Goal: Task Accomplishment & Management: Complete application form

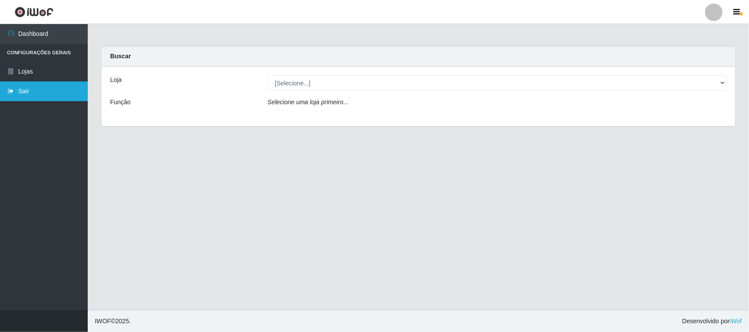
click at [58, 89] on link "Sair" at bounding box center [44, 92] width 88 height 20
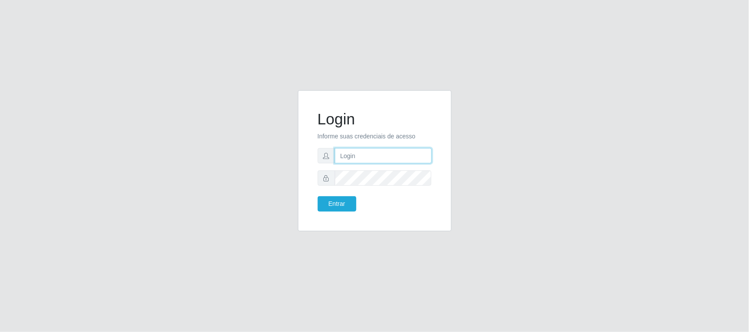
click at [353, 161] on input "text" at bounding box center [383, 155] width 97 height 15
type input "[EMAIL_ADDRESS][DOMAIN_NAME]"
click at [318, 196] on button "Entrar" at bounding box center [337, 203] width 39 height 15
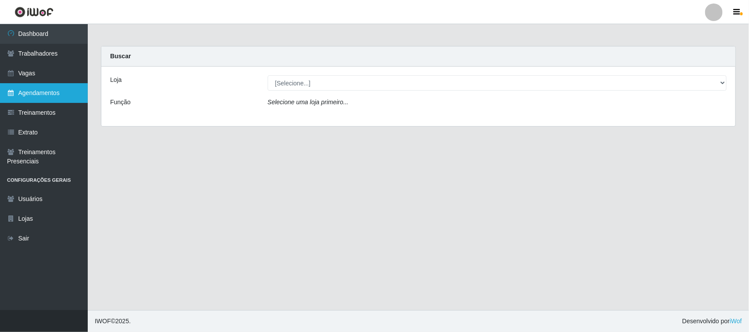
click at [59, 90] on link "Agendamentos" at bounding box center [44, 93] width 88 height 20
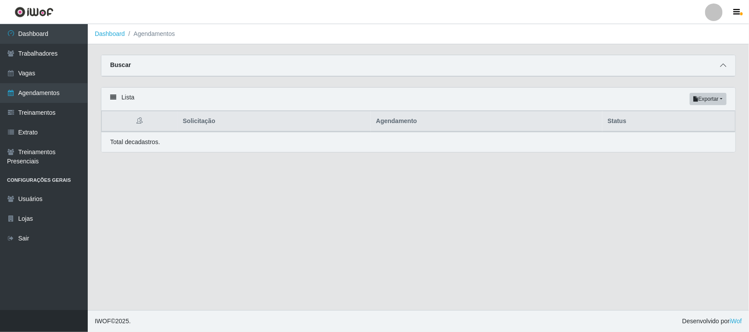
click at [720, 62] on span at bounding box center [722, 66] width 11 height 10
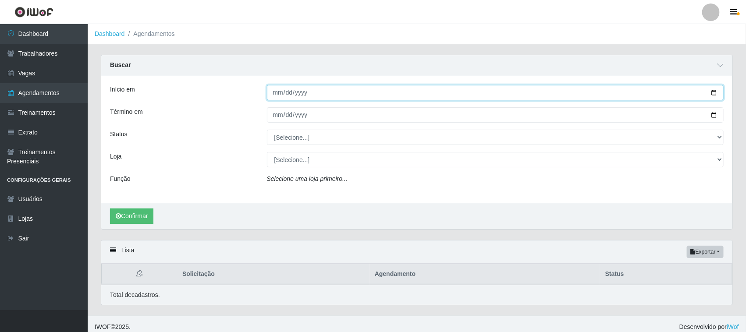
click at [714, 91] on input "Início em" at bounding box center [495, 92] width 457 height 15
type input "[DATE]"
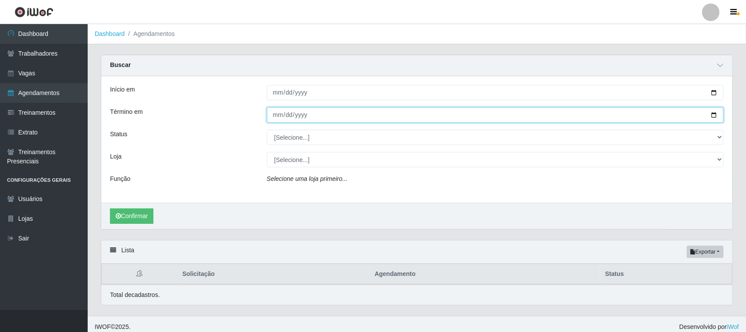
click at [718, 113] on input "Término em" at bounding box center [495, 114] width 457 height 15
click at [715, 113] on input "Término em" at bounding box center [495, 114] width 457 height 15
type input "[DATE]"
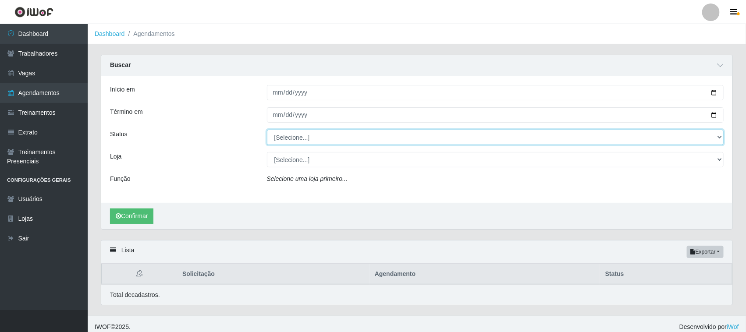
click at [301, 139] on select "[Selecione...] AGENDADO AGUARDANDO LIBERAR EM ANDAMENTO EM REVISÃO FINALIZADO C…" at bounding box center [495, 137] width 457 height 15
select select "AGENDADO"
click at [267, 130] on select "[Selecione...] AGENDADO AGUARDANDO LIBERAR EM ANDAMENTO EM REVISÃO FINALIZADO C…" at bounding box center [495, 137] width 457 height 15
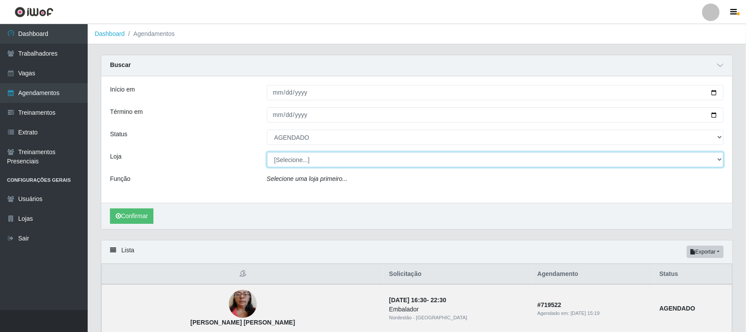
click at [296, 162] on select "[Selecione...] Nordestão - [GEOGRAPHIC_DATA]" at bounding box center [495, 159] width 457 height 15
select select "420"
click at [267, 153] on select "[Selecione...] Nordestão - [GEOGRAPHIC_DATA]" at bounding box center [495, 159] width 457 height 15
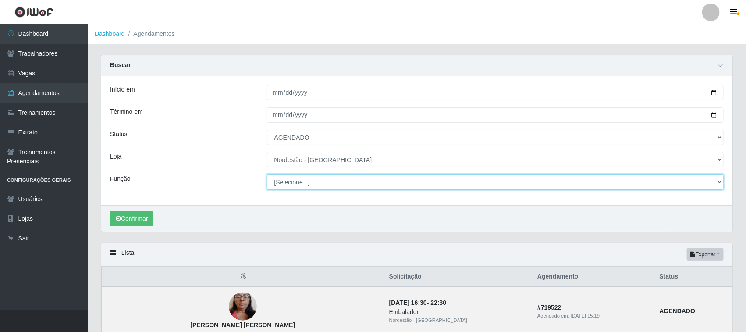
click at [300, 179] on select "[Selecione...] Embalador Embalador + Embalador ++ Operador de Caixa Operador de…" at bounding box center [495, 182] width 457 height 15
select select "70"
click at [267, 175] on select "[Selecione...] Embalador Embalador + Embalador ++ Operador de Caixa Operador de…" at bounding box center [495, 182] width 457 height 15
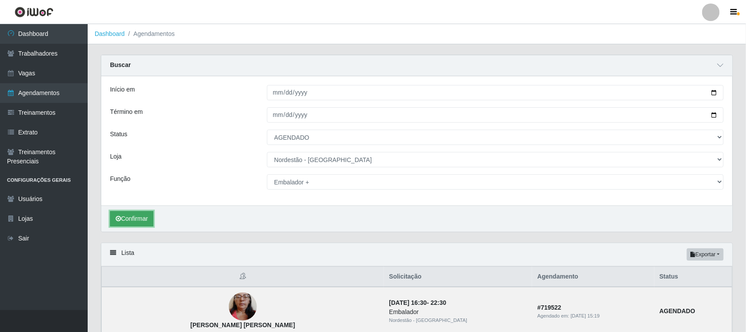
click at [147, 218] on button "Confirmar" at bounding box center [131, 218] width 43 height 15
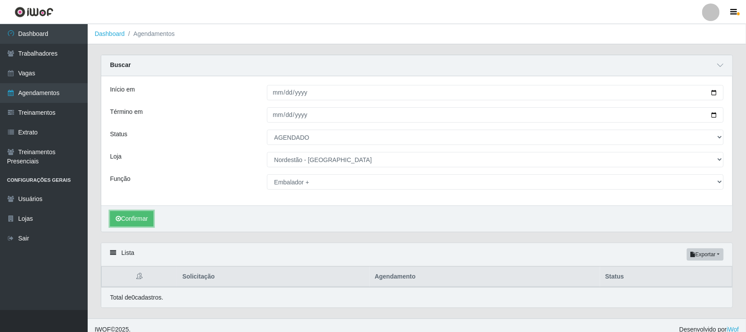
scroll to position [9, 0]
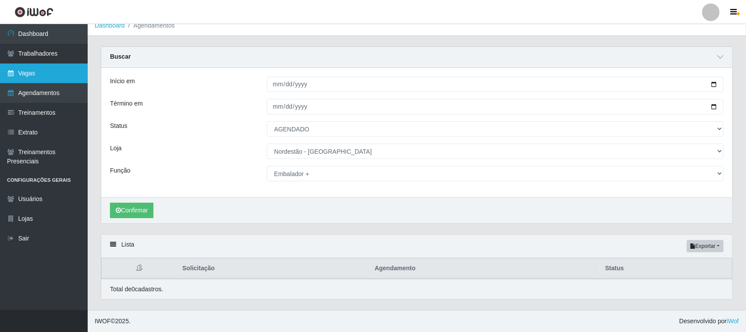
click at [20, 79] on link "Vagas" at bounding box center [44, 74] width 88 height 20
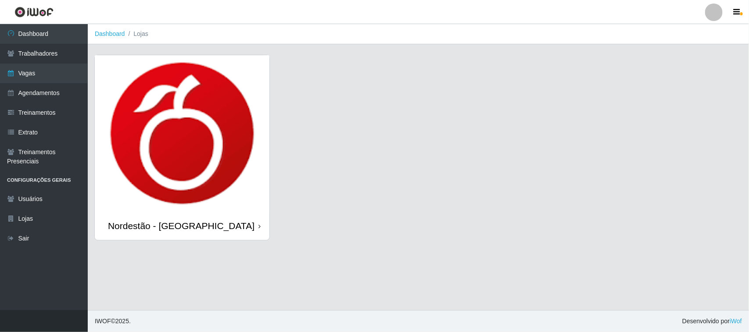
click at [260, 228] on div "Nordestão - [GEOGRAPHIC_DATA]" at bounding box center [182, 226] width 175 height 29
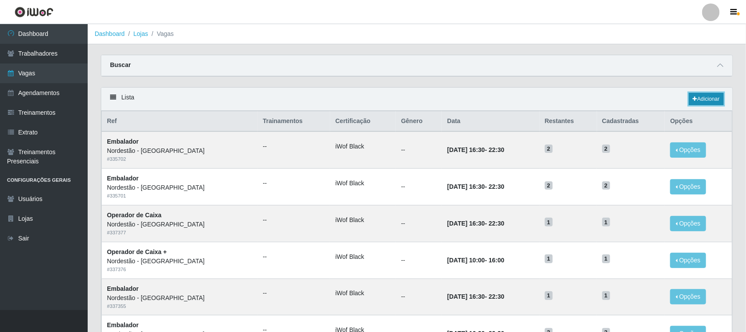
click at [710, 98] on link "Adicionar" at bounding box center [706, 99] width 35 height 12
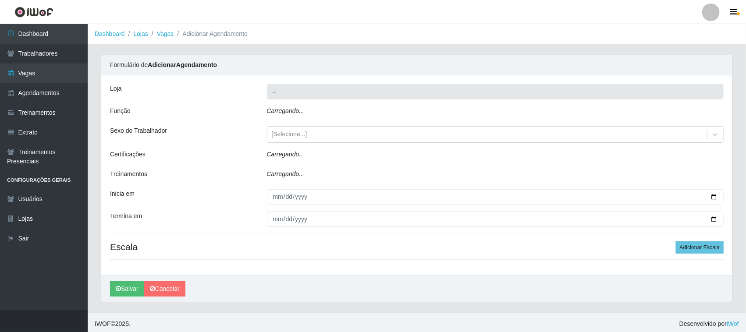
type input "Nordestão - [GEOGRAPHIC_DATA]"
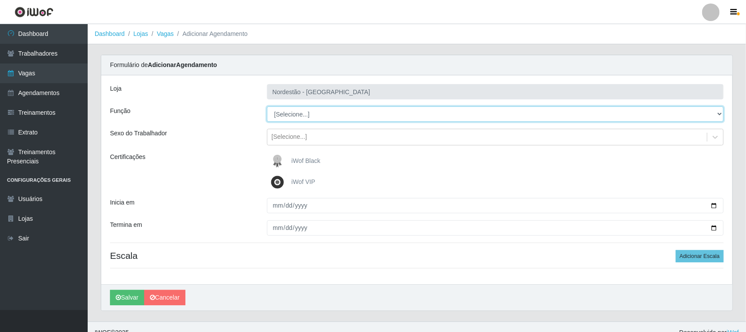
click at [351, 117] on select "[Selecione...] Embalador Embalador + Embalador ++ Operador de Caixa Operador de…" at bounding box center [495, 114] width 457 height 15
select select "1"
click at [267, 107] on select "[Selecione...] Embalador Embalador + Embalador ++ Operador de Caixa Operador de…" at bounding box center [495, 114] width 457 height 15
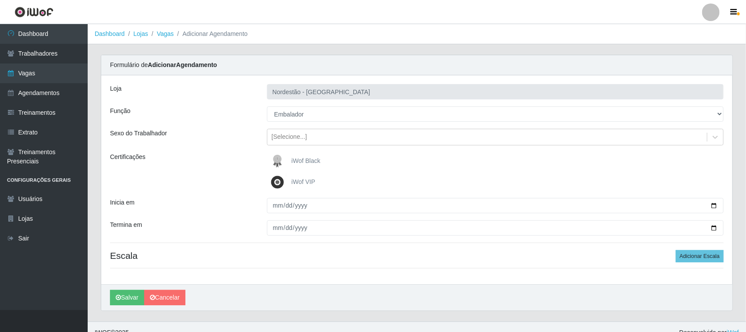
click at [284, 159] on img at bounding box center [279, 162] width 21 height 18
click at [0, 0] on input "iWof Black" at bounding box center [0, 0] width 0 height 0
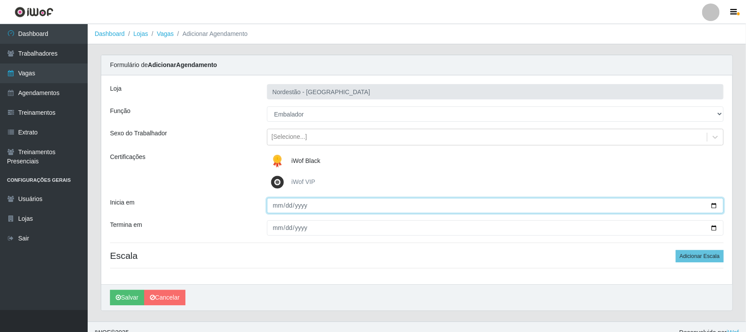
click at [714, 207] on input "Inicia em" at bounding box center [495, 205] width 457 height 15
type input "[DATE]"
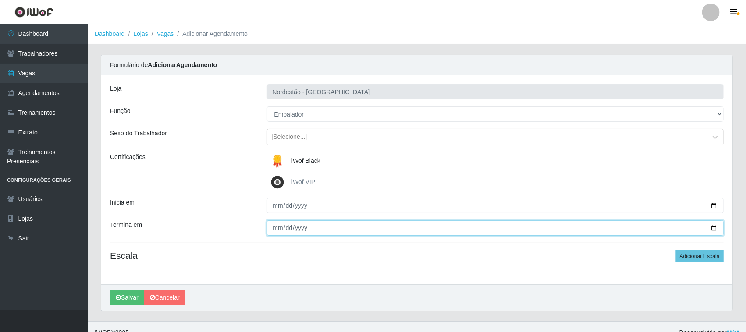
click at [714, 227] on input "Termina em" at bounding box center [495, 228] width 457 height 15
type input "[DATE]"
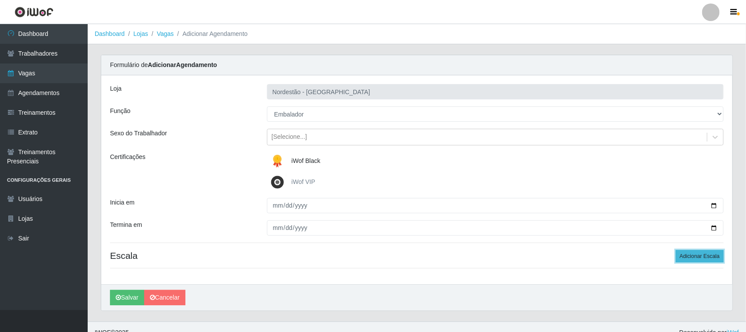
click at [703, 255] on button "Adicionar Escala" at bounding box center [700, 256] width 48 height 12
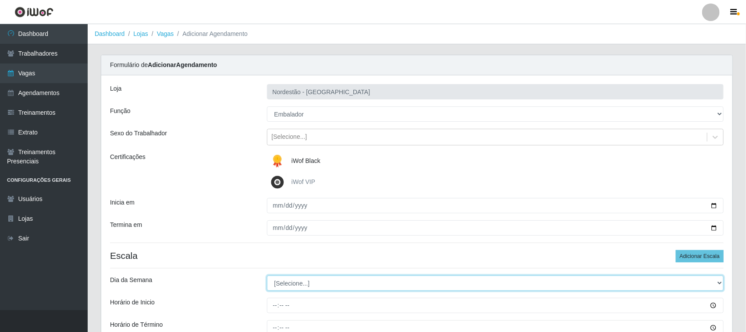
click at [295, 282] on select "[Selecione...] Segunda Terça Quarta Quinta Sexta Sábado Domingo" at bounding box center [495, 283] width 457 height 15
select select "4"
click at [267, 276] on select "[Selecione...] Segunda Terça Quarta Quinta Sexta Sábado Domingo" at bounding box center [495, 283] width 457 height 15
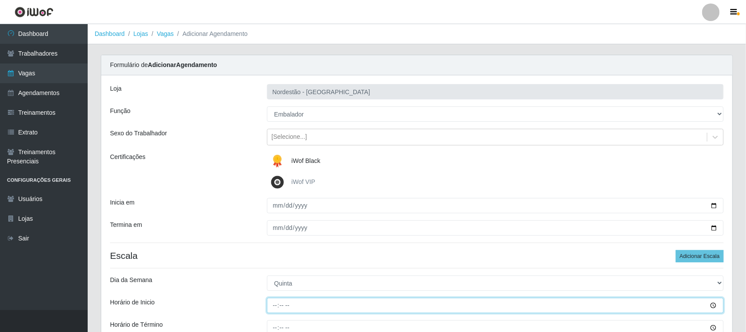
click at [274, 306] on input "Horário de Inicio" at bounding box center [495, 305] width 457 height 15
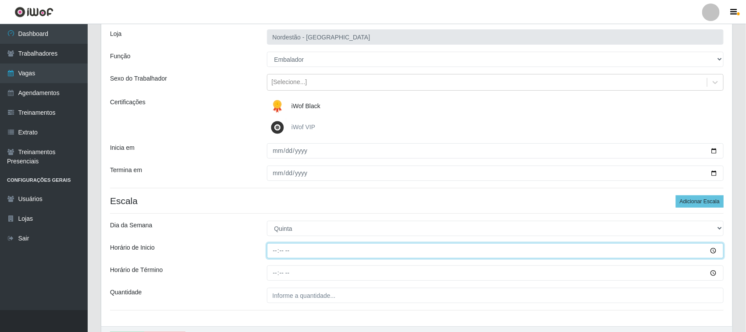
scroll to position [109, 0]
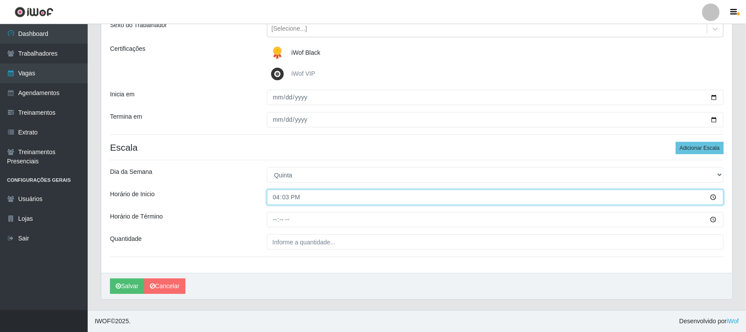
type input "16:30"
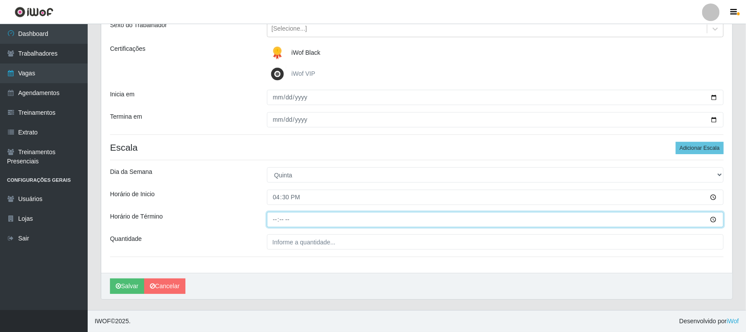
click at [275, 214] on input "Horário de Término" at bounding box center [495, 219] width 457 height 15
type input "22:30"
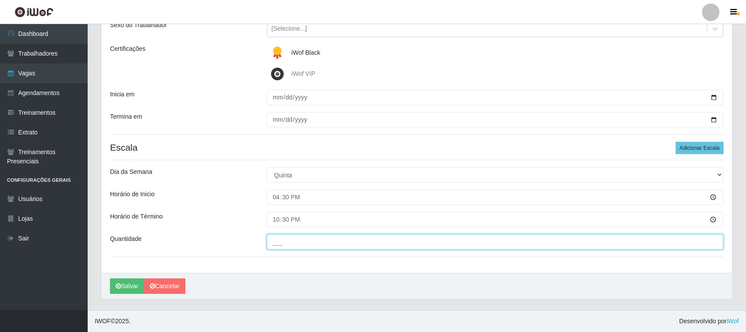
click at [278, 241] on input "___" at bounding box center [495, 242] width 457 height 15
type input "01_"
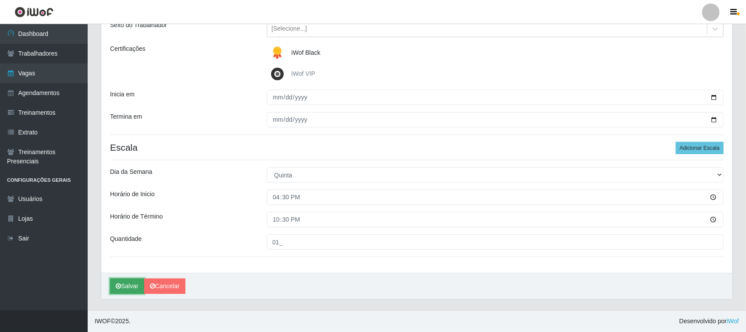
click at [126, 285] on button "Salvar" at bounding box center [127, 286] width 34 height 15
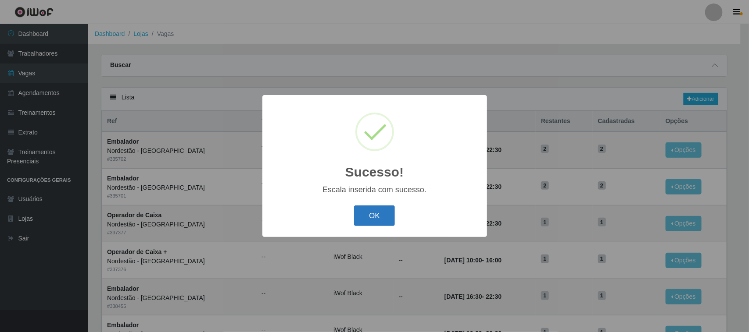
click at [384, 213] on button "OK" at bounding box center [374, 216] width 41 height 21
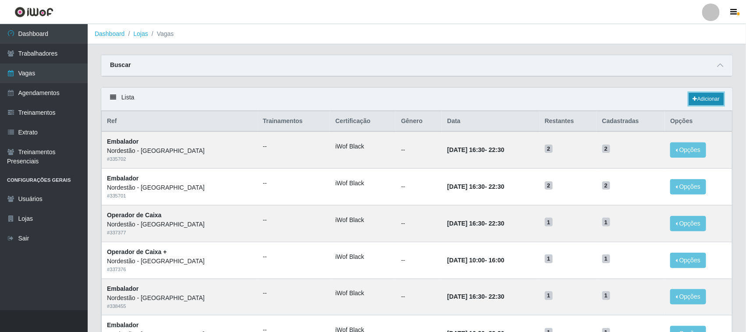
click at [711, 96] on link "Adicionar" at bounding box center [706, 99] width 35 height 12
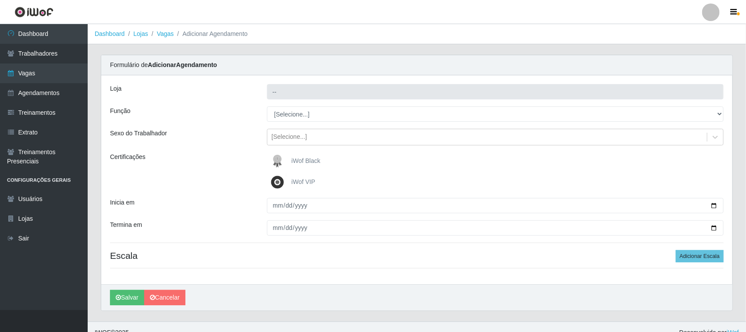
type input "Nordestão - [GEOGRAPHIC_DATA]"
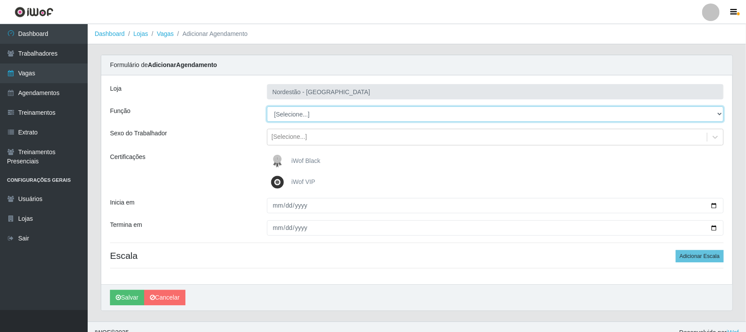
click at [305, 111] on select "[Selecione...] Embalador Embalador + Embalador ++ Operador de Caixa Operador de…" at bounding box center [495, 114] width 457 height 15
select select "1"
click at [267, 107] on select "[Selecione...] Embalador Embalador + Embalador ++ Operador de Caixa Operador de…" at bounding box center [495, 114] width 457 height 15
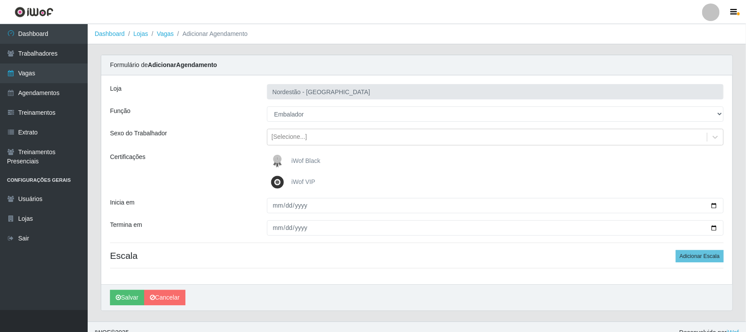
click at [299, 161] on span "iWof Black" at bounding box center [306, 160] width 29 height 7
click at [0, 0] on input "iWof Black" at bounding box center [0, 0] width 0 height 0
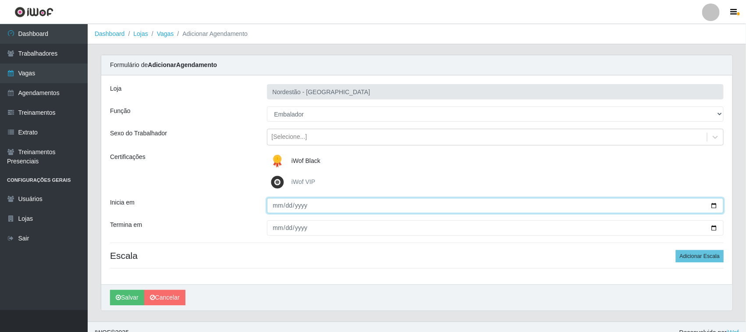
click at [713, 207] on input "Inicia em" at bounding box center [495, 205] width 457 height 15
type input "[DATE]"
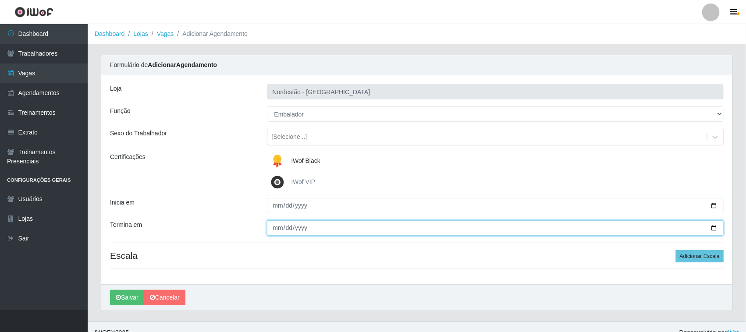
click at [715, 228] on input "Termina em" at bounding box center [495, 228] width 457 height 15
type input "[DATE]"
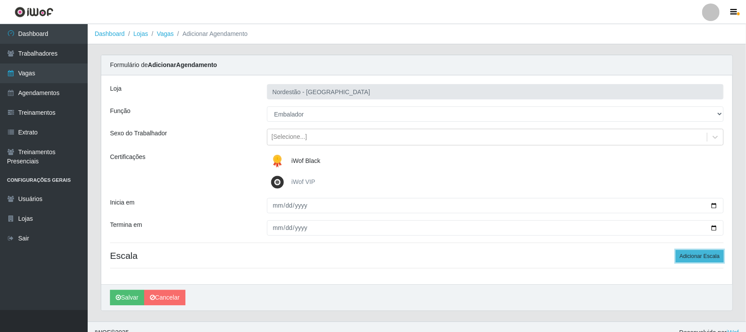
click at [699, 255] on button "Adicionar Escala" at bounding box center [700, 256] width 48 height 12
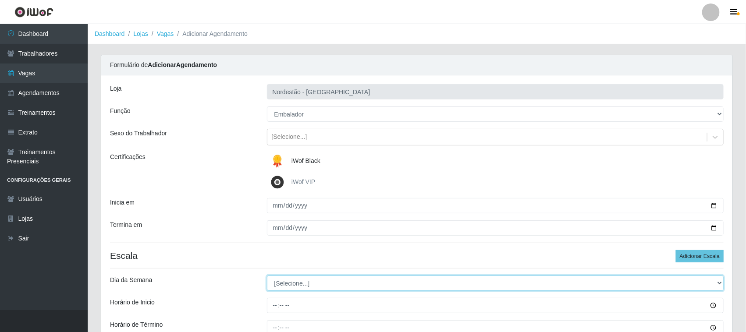
click at [289, 282] on select "[Selecione...] Segunda Terça Quarta Quinta Sexta Sábado Domingo" at bounding box center [495, 283] width 457 height 15
select select "5"
click at [267, 276] on select "[Selecione...] Segunda Terça Quarta Quinta Sexta Sábado Domingo" at bounding box center [495, 283] width 457 height 15
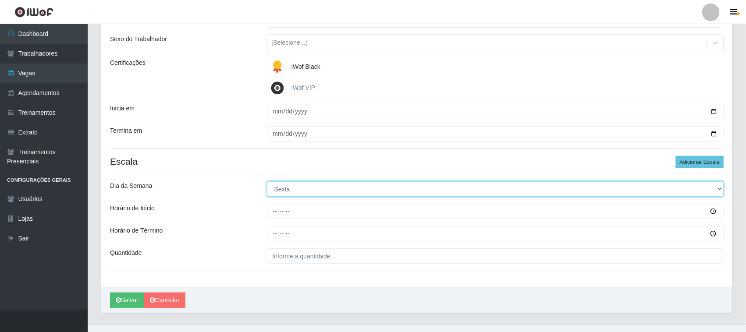
scroll to position [109, 0]
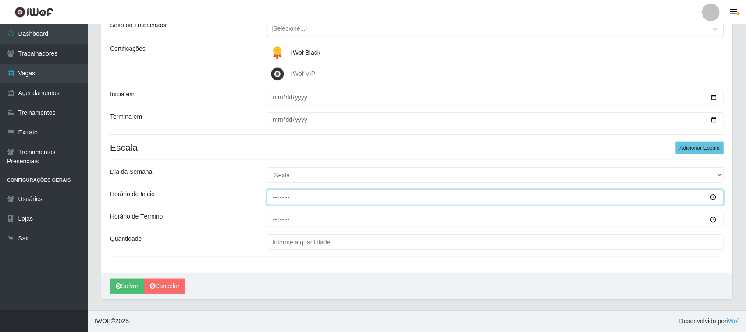
click at [275, 196] on input "Horário de Inicio" at bounding box center [495, 197] width 457 height 15
type input "16:30"
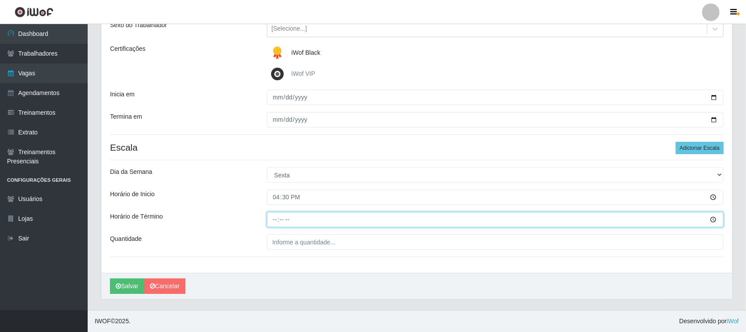
click at [272, 223] on input "Horário de Término" at bounding box center [495, 219] width 457 height 15
type input "22:30"
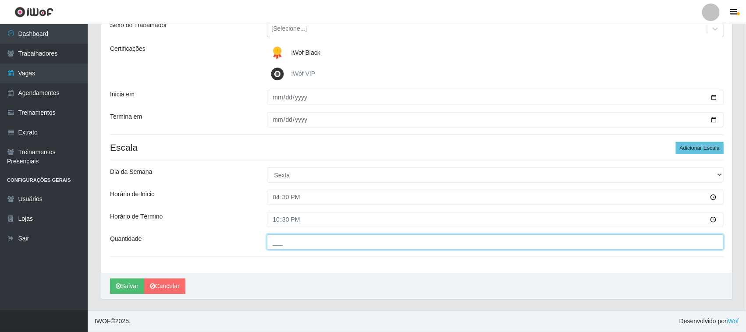
click at [279, 240] on input "___" at bounding box center [495, 242] width 457 height 15
type input "01_"
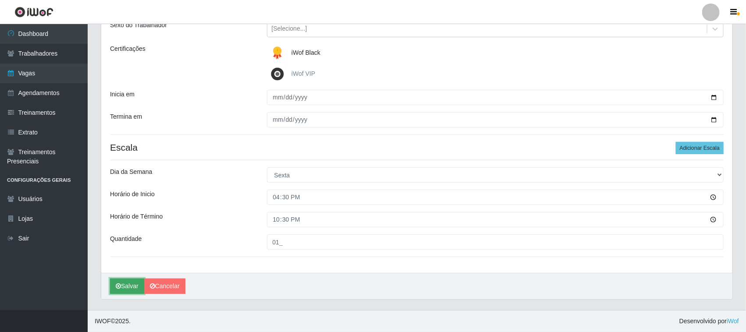
click at [128, 284] on button "Salvar" at bounding box center [127, 286] width 34 height 15
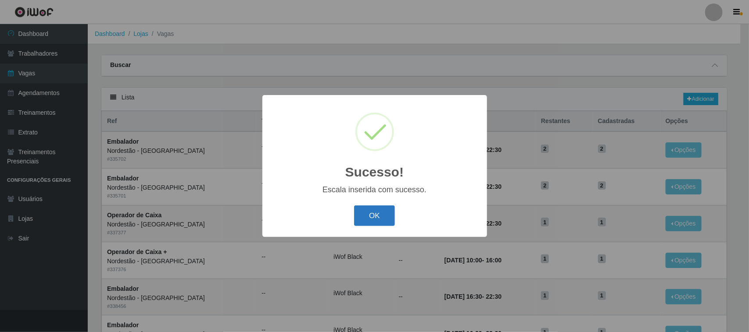
click at [370, 216] on button "OK" at bounding box center [374, 216] width 41 height 21
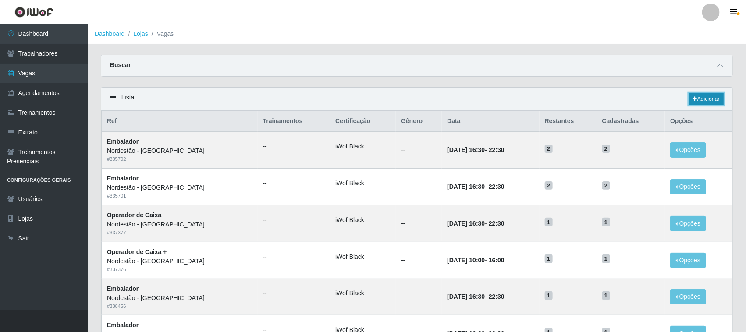
click at [708, 96] on link "Adicionar" at bounding box center [706, 99] width 35 height 12
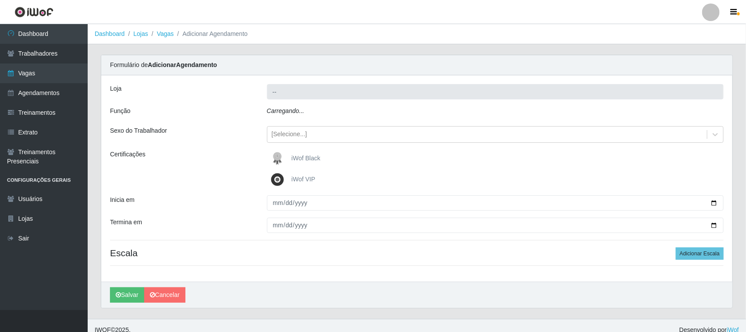
type input "Nordestão - [GEOGRAPHIC_DATA]"
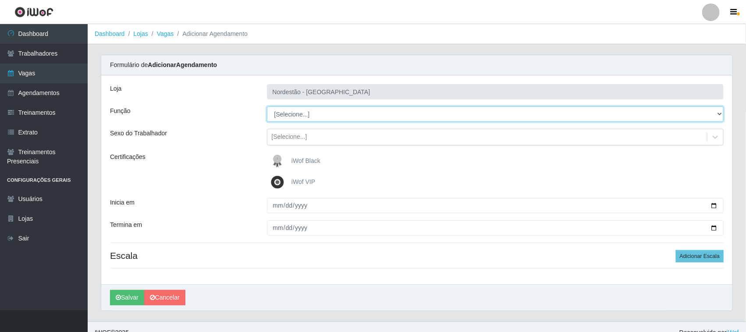
click at [322, 113] on select "[Selecione...] Embalador Embalador + Embalador ++ Operador de Caixa Operador de…" at bounding box center [495, 114] width 457 height 15
select select "1"
click at [267, 107] on select "[Selecione...] Embalador Embalador + Embalador ++ Operador de Caixa Operador de…" at bounding box center [495, 114] width 457 height 15
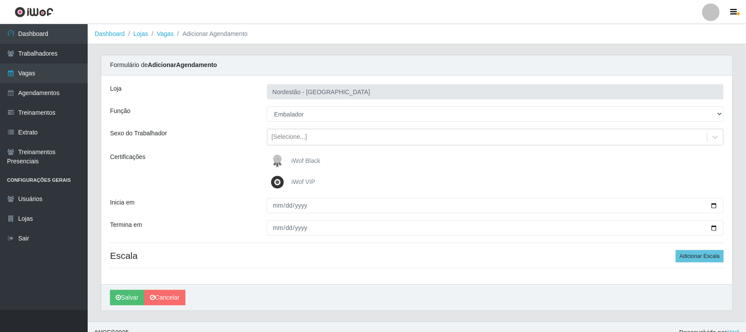
click at [292, 159] on span "iWof Black" at bounding box center [306, 160] width 29 height 7
click at [0, 0] on input "iWof Black" at bounding box center [0, 0] width 0 height 0
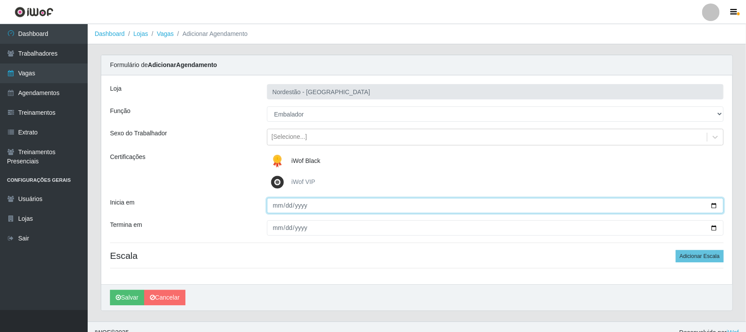
click at [715, 206] on input "Inicia em" at bounding box center [495, 205] width 457 height 15
type input "[DATE]"
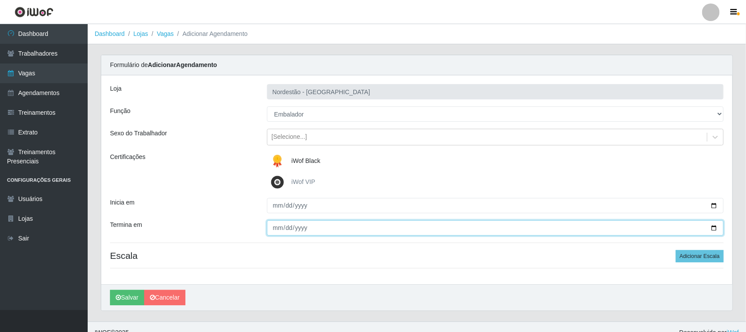
click at [715, 229] on input "Termina em" at bounding box center [495, 228] width 457 height 15
type input "[DATE]"
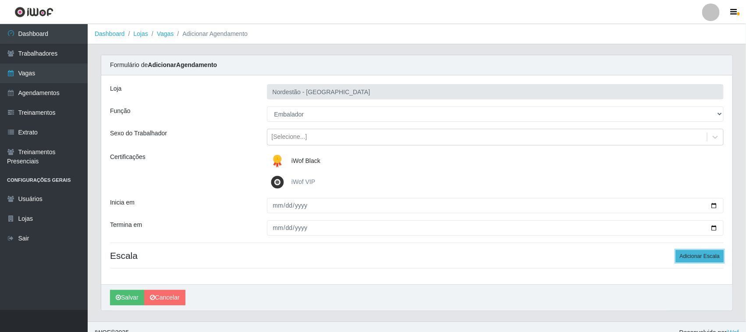
click at [689, 254] on button "Adicionar Escala" at bounding box center [700, 256] width 48 height 12
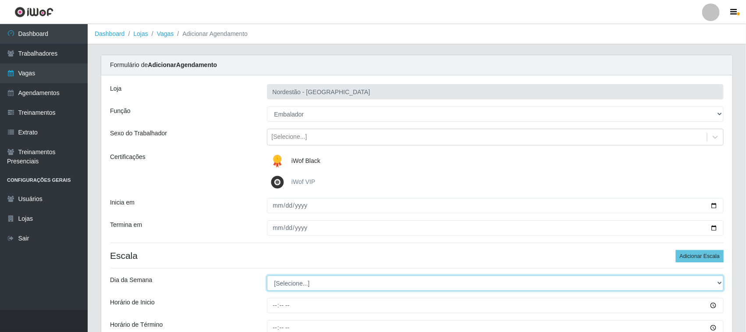
click at [308, 282] on select "[Selecione...] Segunda Terça Quarta Quinta Sexta Sábado Domingo" at bounding box center [495, 283] width 457 height 15
select select "6"
click at [267, 276] on select "[Selecione...] Segunda Terça Quarta Quinta Sexta Sábado Domingo" at bounding box center [495, 283] width 457 height 15
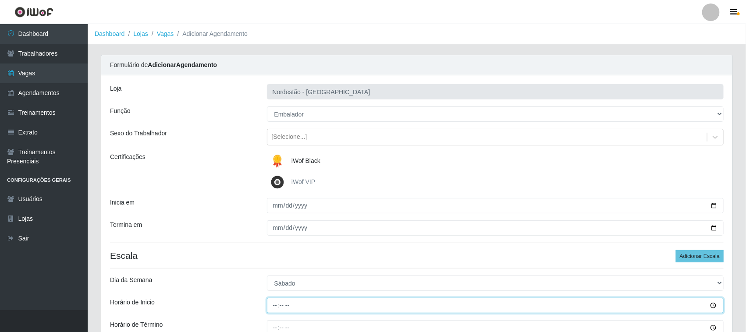
click at [275, 305] on input "Horário de Inicio" at bounding box center [495, 305] width 457 height 15
type input "16:30"
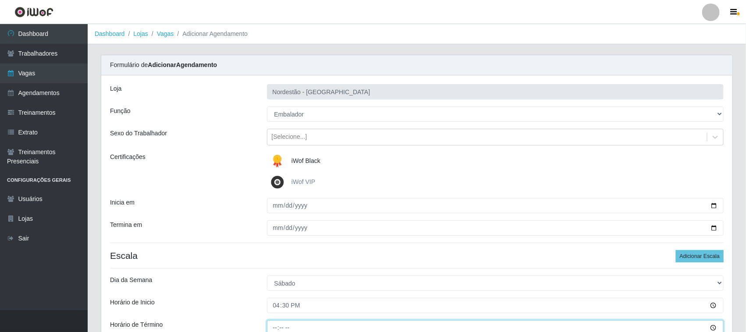
click at [276, 325] on input "Horário de Término" at bounding box center [495, 328] width 457 height 15
type input "22:30"
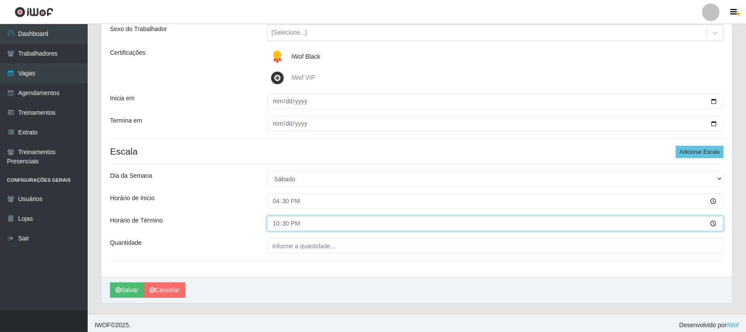
scroll to position [109, 0]
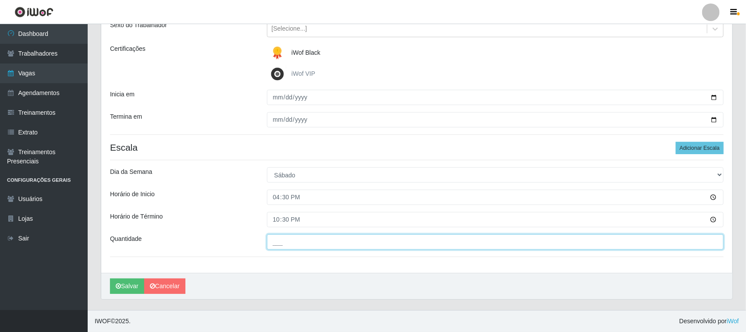
click at [280, 242] on input "___" at bounding box center [495, 242] width 457 height 15
type input "01_"
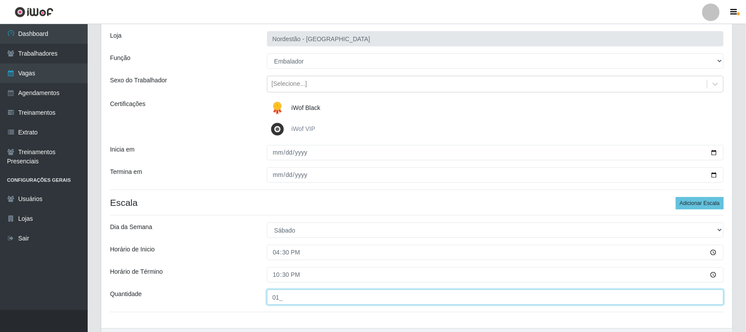
scroll to position [0, 0]
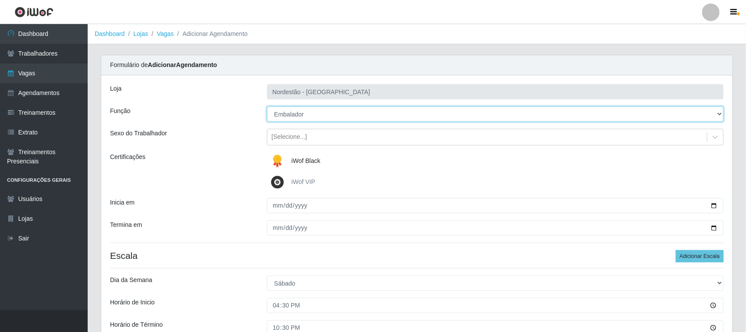
click at [313, 116] on select "[Selecione...] Embalador Embalador + Embalador ++ Operador de Caixa Operador de…" at bounding box center [495, 114] width 457 height 15
select select "70"
click at [267, 107] on select "[Selecione...] Embalador Embalador + Embalador ++ Operador de Caixa Operador de…" at bounding box center [495, 114] width 457 height 15
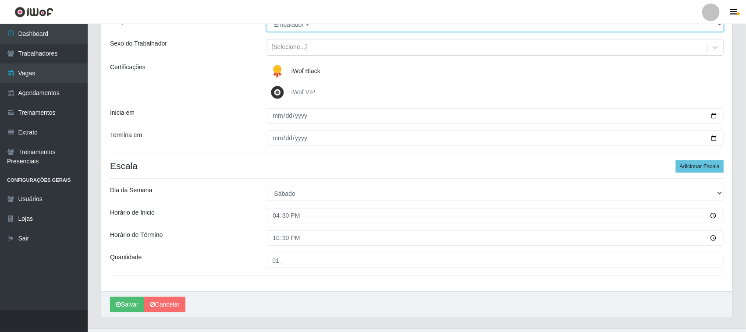
scroll to position [109, 0]
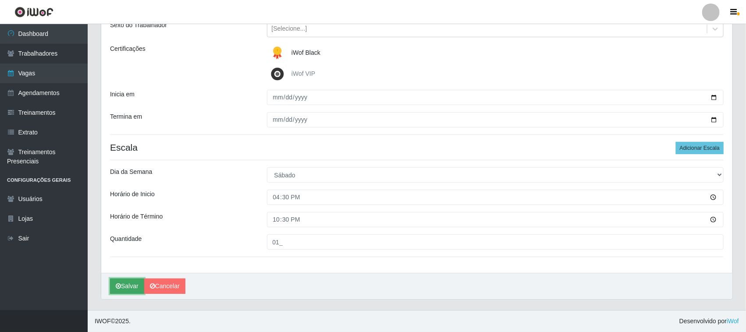
click at [134, 283] on button "Salvar" at bounding box center [127, 286] width 34 height 15
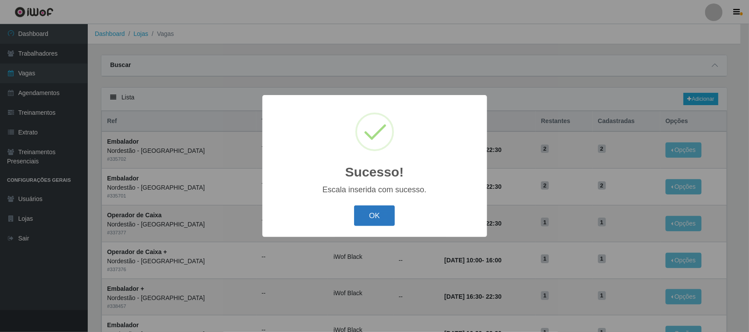
click at [380, 215] on button "OK" at bounding box center [374, 216] width 41 height 21
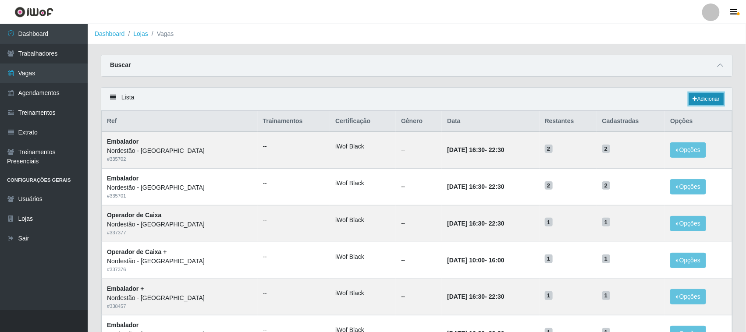
click at [702, 100] on link "Adicionar" at bounding box center [706, 99] width 35 height 12
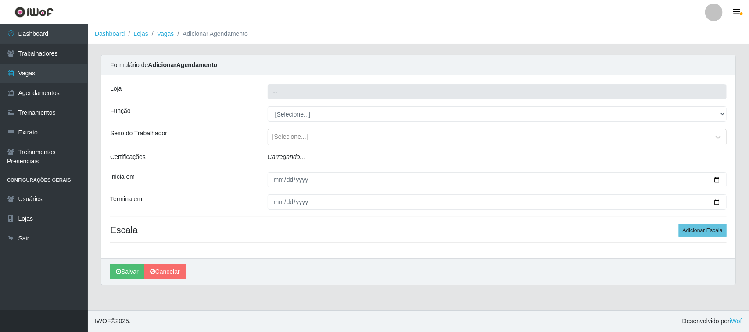
type input "Nordestão - [GEOGRAPHIC_DATA]"
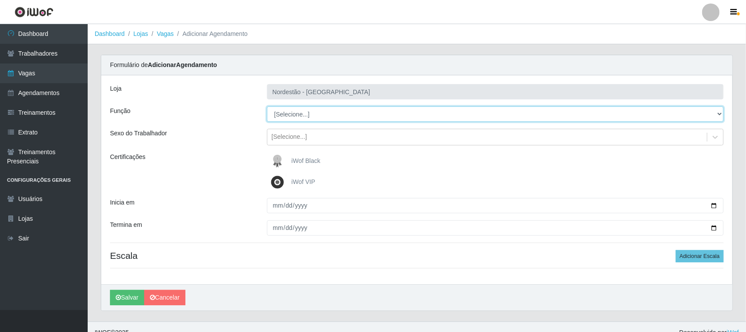
click at [296, 115] on select "[Selecione...] Embalador Embalador + Embalador ++ Operador de Caixa Operador de…" at bounding box center [495, 114] width 457 height 15
select select "70"
click at [267, 107] on select "[Selecione...] Embalador Embalador + Embalador ++ Operador de Caixa Operador de…" at bounding box center [495, 114] width 457 height 15
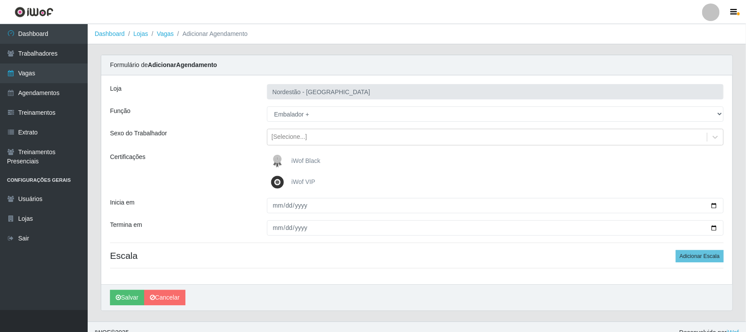
click at [290, 158] on label "iWof Black" at bounding box center [295, 162] width 52 height 18
click at [0, 0] on input "iWof Black" at bounding box center [0, 0] width 0 height 0
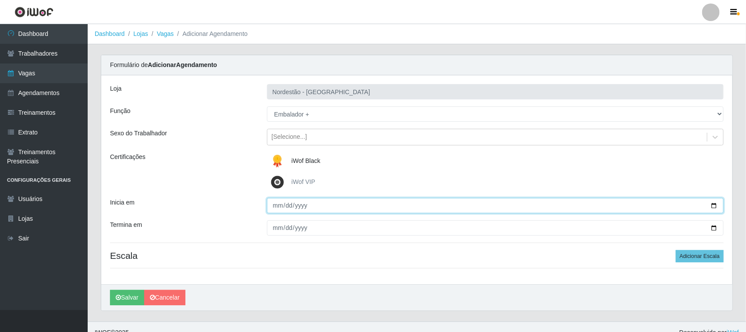
click at [713, 205] on input "Inicia em" at bounding box center [495, 205] width 457 height 15
type input "[DATE]"
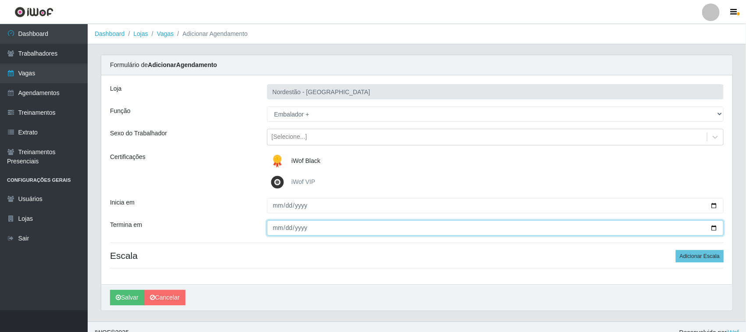
click at [711, 228] on input "Termina em" at bounding box center [495, 228] width 457 height 15
type input "[DATE]"
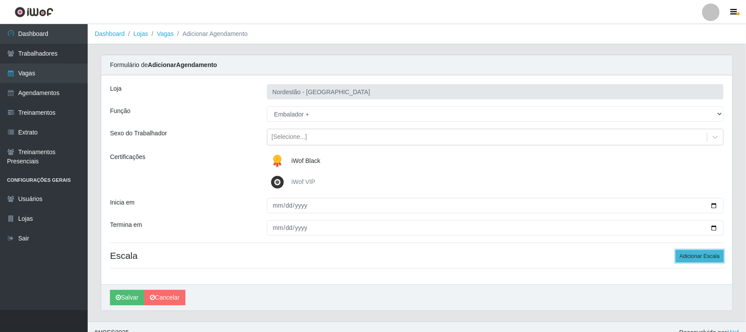
click at [700, 258] on button "Adicionar Escala" at bounding box center [700, 256] width 48 height 12
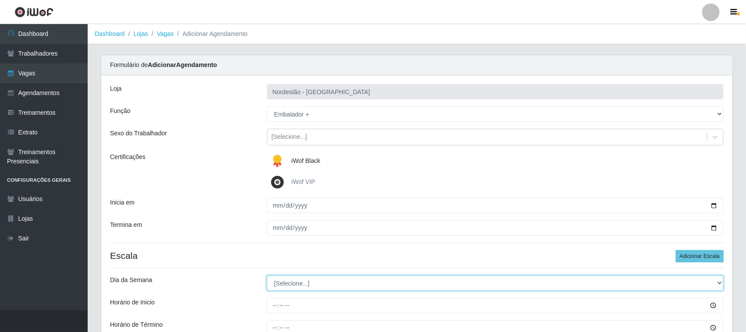
click at [303, 284] on select "[Selecione...] Segunda Terça Quarta Quinta Sexta Sábado Domingo" at bounding box center [495, 283] width 457 height 15
select select "0"
click at [267, 276] on select "[Selecione...] Segunda Terça Quarta Quinta Sexta Sábado Domingo" at bounding box center [495, 283] width 457 height 15
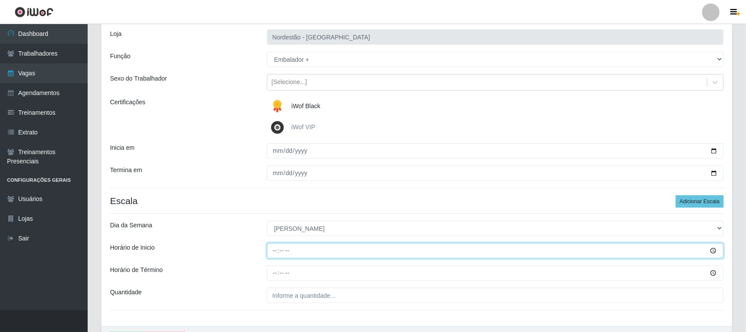
click at [274, 251] on input "Horário de Inicio" at bounding box center [495, 250] width 457 height 15
type input "16:30"
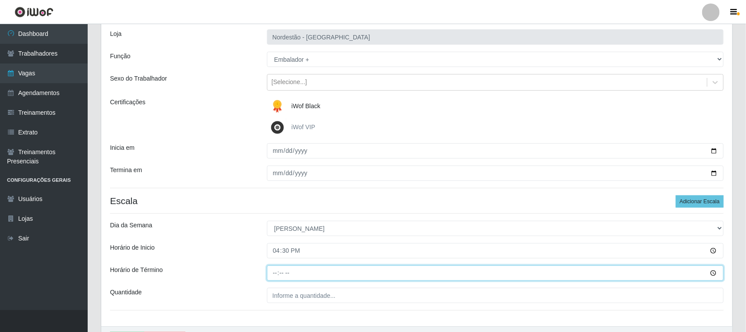
click at [272, 273] on input "Horário de Término" at bounding box center [495, 273] width 457 height 15
type input "22:30"
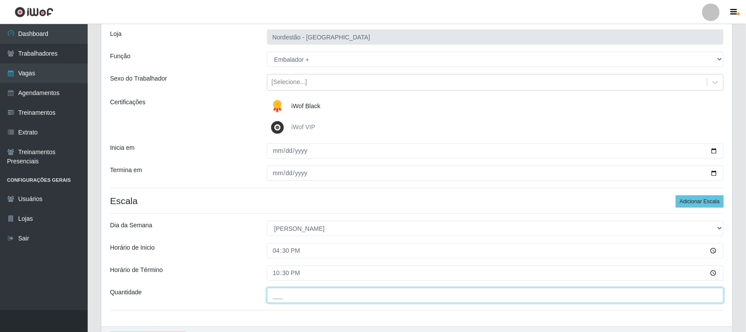
click at [281, 295] on input "___" at bounding box center [495, 295] width 457 height 15
type input "04_"
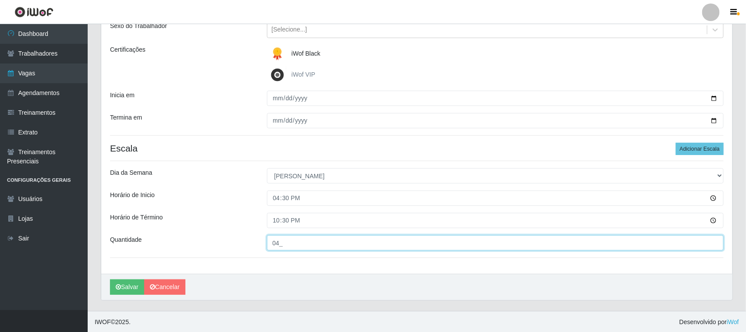
scroll to position [109, 0]
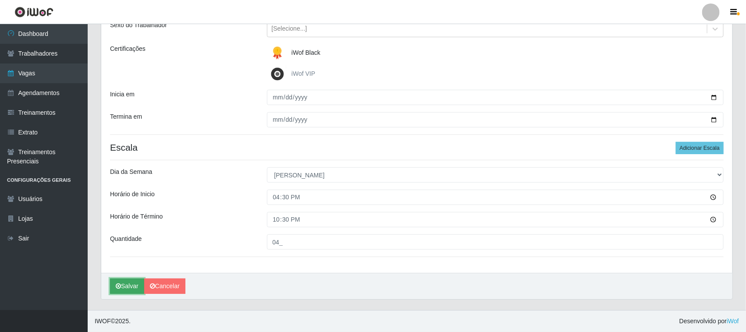
click at [130, 293] on button "Salvar" at bounding box center [127, 286] width 34 height 15
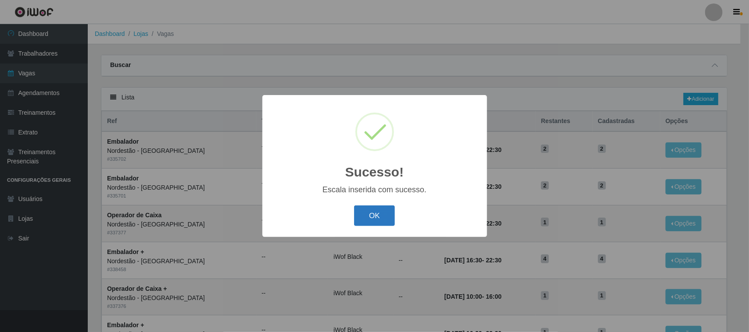
click at [385, 218] on button "OK" at bounding box center [374, 216] width 41 height 21
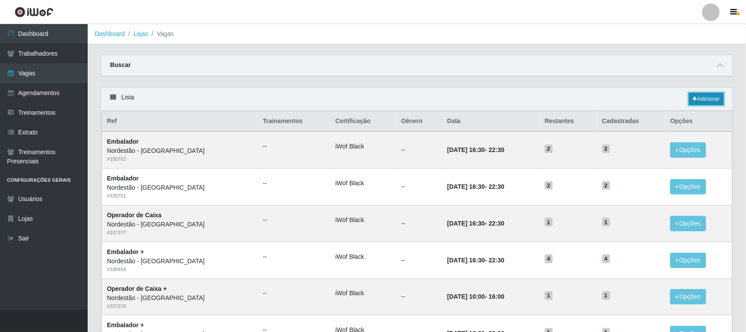
click at [707, 101] on link "Adicionar" at bounding box center [706, 99] width 35 height 12
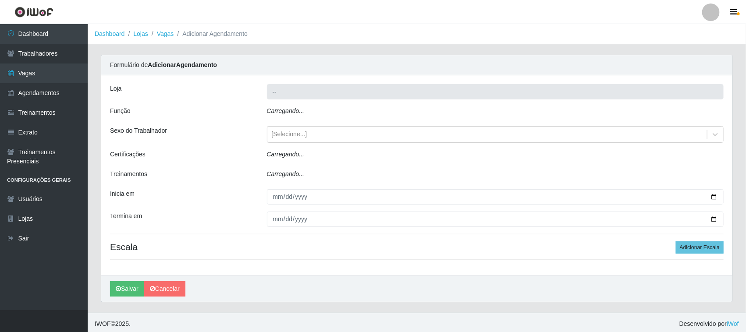
type input "Nordestão - [GEOGRAPHIC_DATA]"
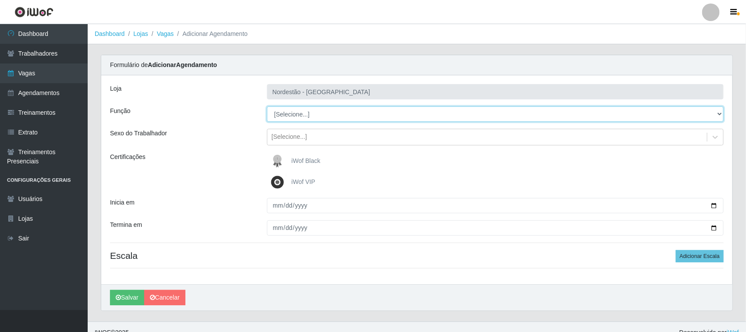
click at [308, 113] on select "[Selecione...] Embalador Embalador + Embalador ++ Operador de Caixa Operador de…" at bounding box center [495, 114] width 457 height 15
select select "70"
click at [267, 107] on select "[Selecione...] Embalador Embalador + Embalador ++ Operador de Caixa Operador de…" at bounding box center [495, 114] width 457 height 15
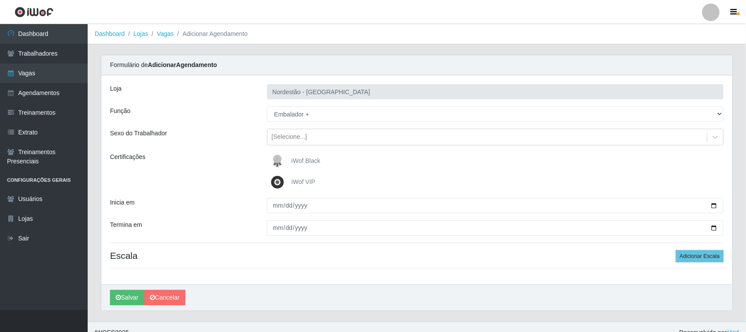
click at [296, 163] on span "iWof Black" at bounding box center [306, 160] width 29 height 7
click at [0, 0] on input "iWof Black" at bounding box center [0, 0] width 0 height 0
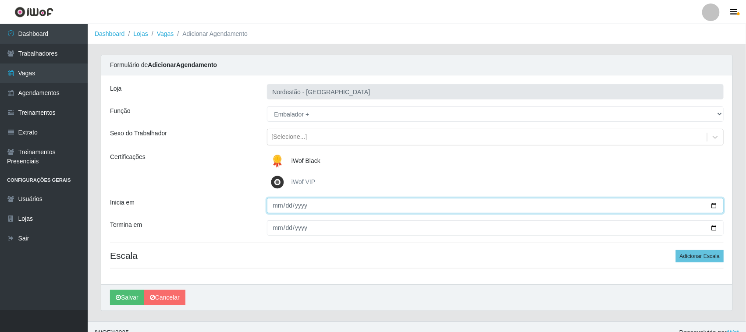
click at [717, 206] on input "Inicia em" at bounding box center [495, 205] width 457 height 15
type input "[DATE]"
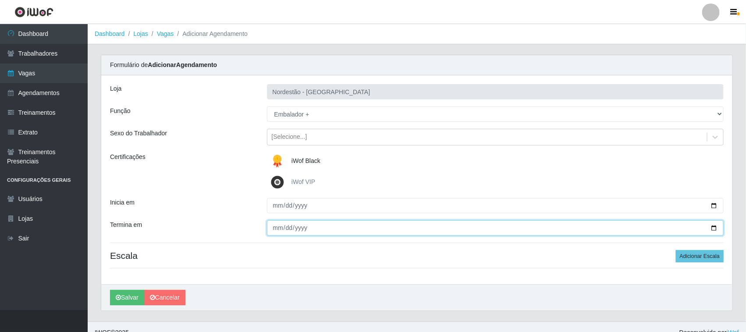
click at [702, 225] on input "Termina em" at bounding box center [495, 228] width 457 height 15
click at [714, 228] on input "Termina em" at bounding box center [495, 228] width 457 height 15
type input "[DATE]"
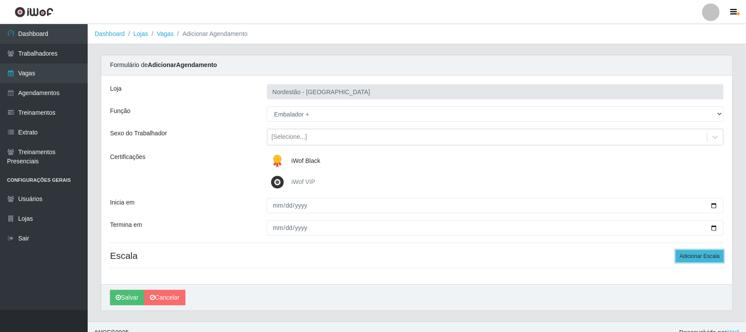
click at [704, 256] on button "Adicionar Escala" at bounding box center [700, 256] width 48 height 12
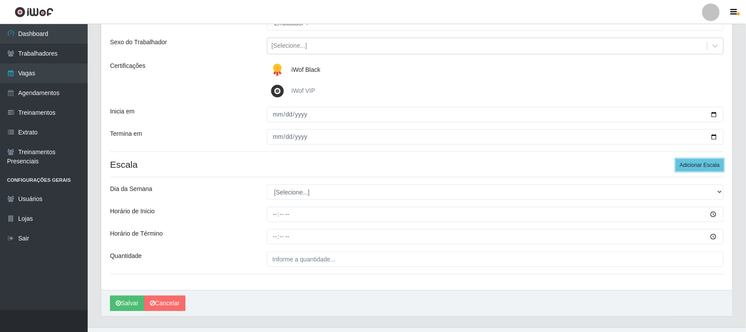
scroll to position [109, 0]
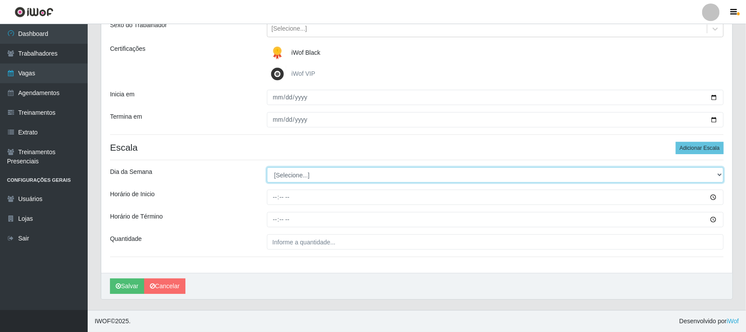
click at [296, 172] on select "[Selecione...] Segunda Terça Quarta Quinta Sexta Sábado Domingo" at bounding box center [495, 175] width 457 height 15
select select "0"
click at [267, 168] on select "[Selecione...] Segunda Terça Quarta Quinta Sexta Sábado Domingo" at bounding box center [495, 175] width 457 height 15
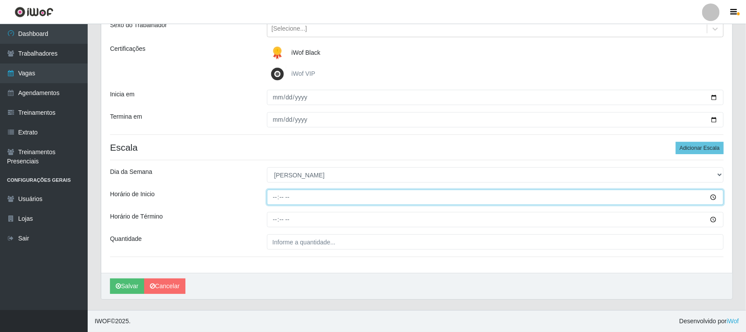
click at [277, 192] on input "Horário de Inicio" at bounding box center [495, 197] width 457 height 15
type input "08:00"
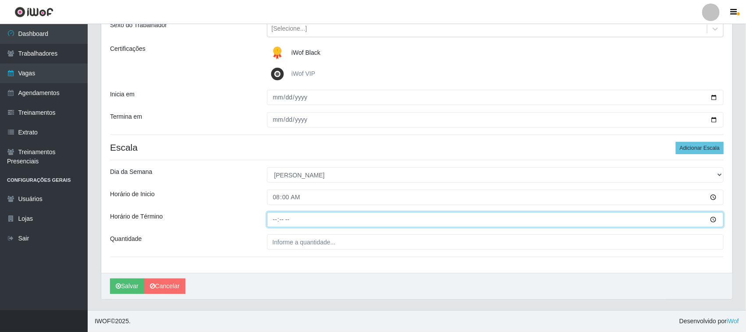
click at [273, 218] on input "Horário de Término" at bounding box center [495, 219] width 457 height 15
type input "14:00"
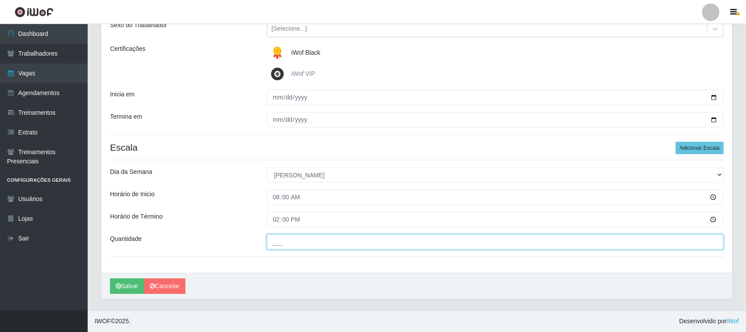
click at [279, 244] on input "___" at bounding box center [495, 242] width 457 height 15
type input "01_"
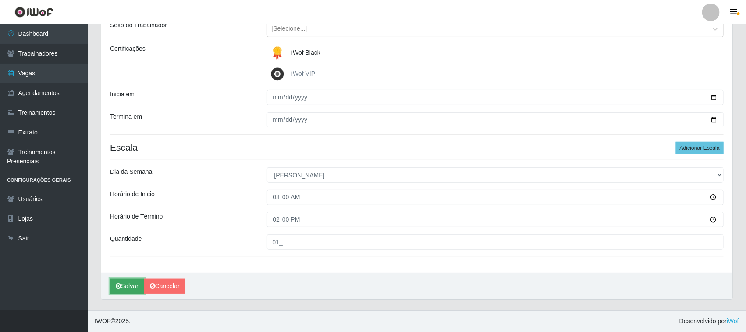
click at [128, 282] on button "Salvar" at bounding box center [127, 286] width 34 height 15
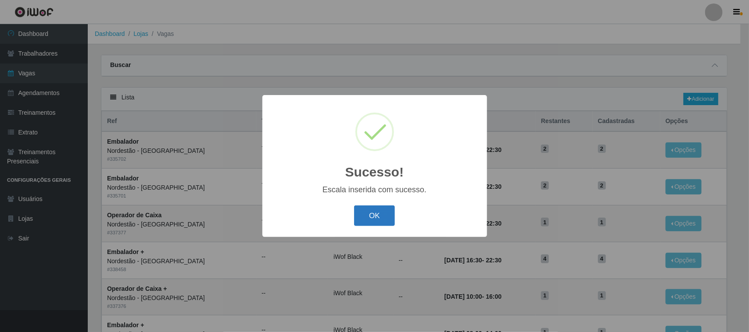
click at [360, 222] on button "OK" at bounding box center [374, 216] width 41 height 21
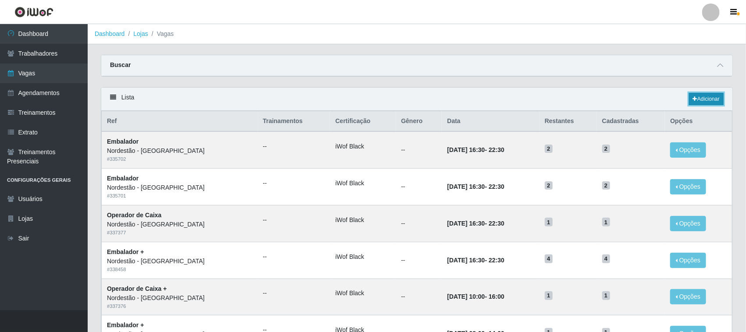
click at [698, 97] on link "Adicionar" at bounding box center [706, 99] width 35 height 12
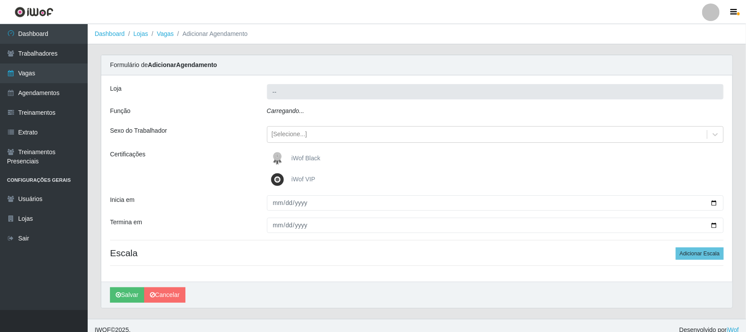
type input "Nordestão - [GEOGRAPHIC_DATA]"
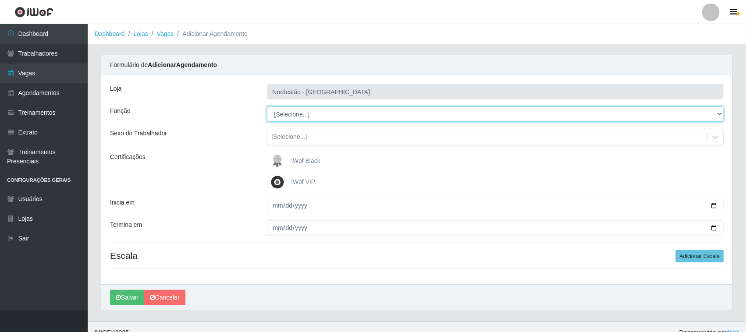
click at [293, 113] on select "[Selecione...] Embalador Embalador + Embalador ++ Operador de Caixa Operador de…" at bounding box center [495, 114] width 457 height 15
select select "70"
click at [267, 107] on select "[Selecione...] Embalador Embalador + Embalador ++ Operador de Caixa Operador de…" at bounding box center [495, 114] width 457 height 15
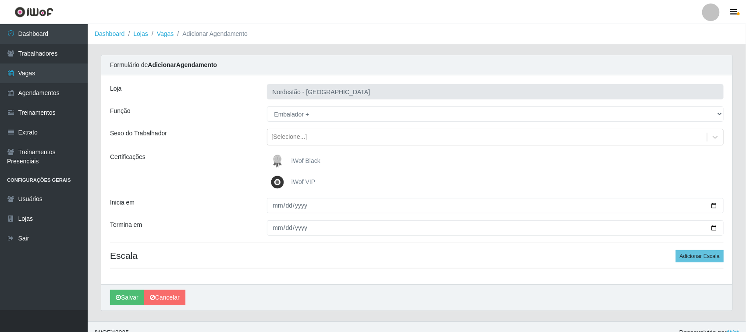
click at [293, 158] on span "iWof Black" at bounding box center [306, 160] width 29 height 7
click at [0, 0] on input "iWof Black" at bounding box center [0, 0] width 0 height 0
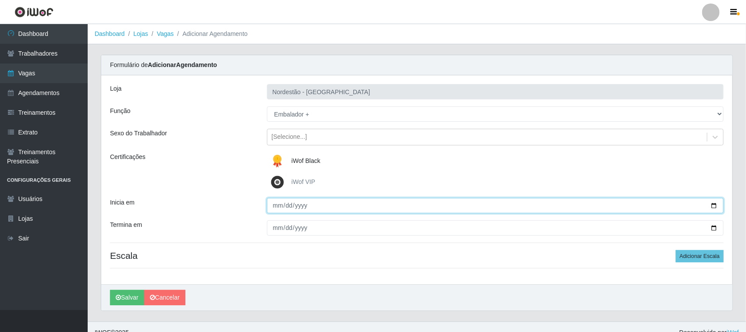
click at [716, 207] on input "Inicia em" at bounding box center [495, 205] width 457 height 15
type input "[DATE]"
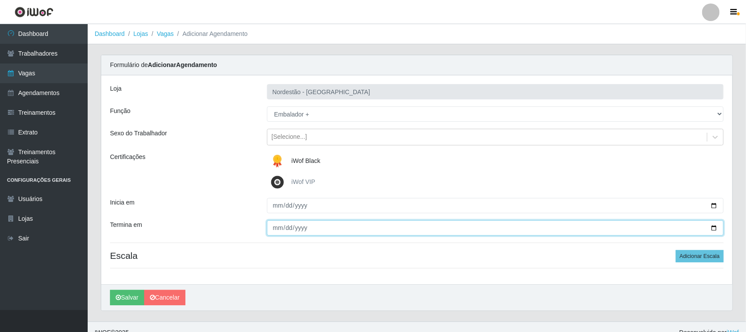
click at [713, 225] on input "Termina em" at bounding box center [495, 228] width 457 height 15
type input "[DATE]"
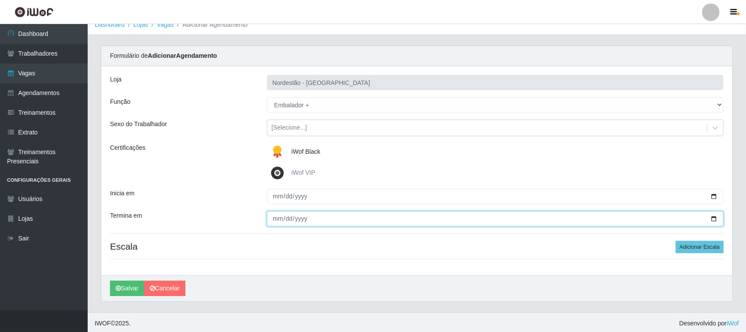
scroll to position [12, 0]
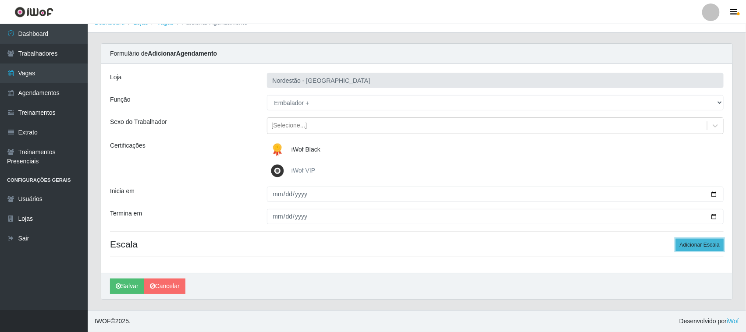
click at [705, 242] on button "Adicionar Escala" at bounding box center [700, 245] width 48 height 12
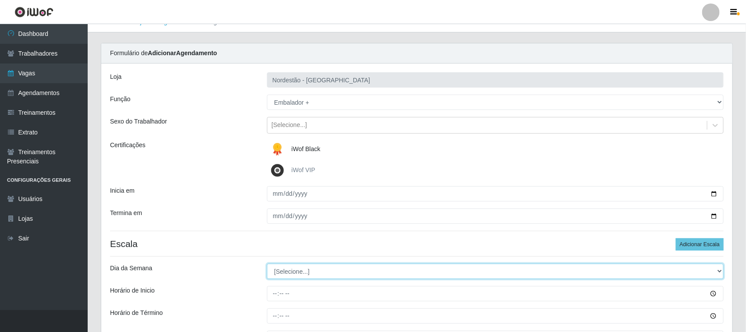
click at [294, 273] on select "[Selecione...] Segunda Terça Quarta Quinta Sexta Sábado Domingo" at bounding box center [495, 271] width 457 height 15
select select "0"
click at [267, 264] on select "[Selecione...] Segunda Terça Quarta Quinta Sexta Sábado Domingo" at bounding box center [495, 271] width 457 height 15
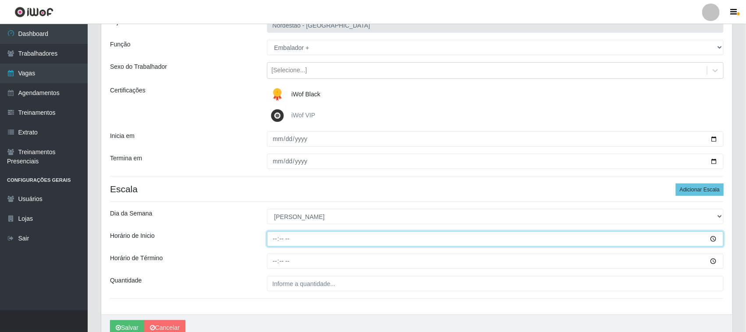
click at [277, 238] on input "Horário de Inicio" at bounding box center [495, 239] width 457 height 15
type input "09:00"
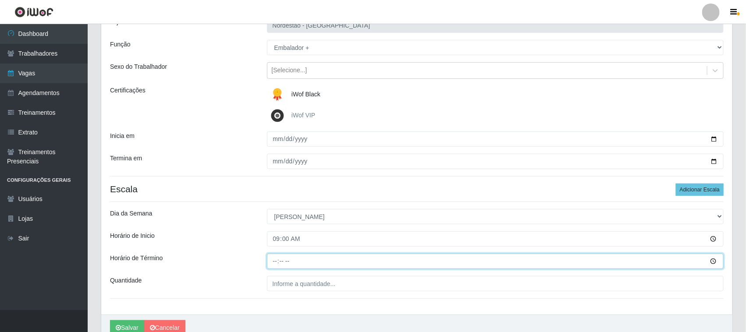
click at [273, 263] on input "Horário de Término" at bounding box center [495, 261] width 457 height 15
type input "16:00"
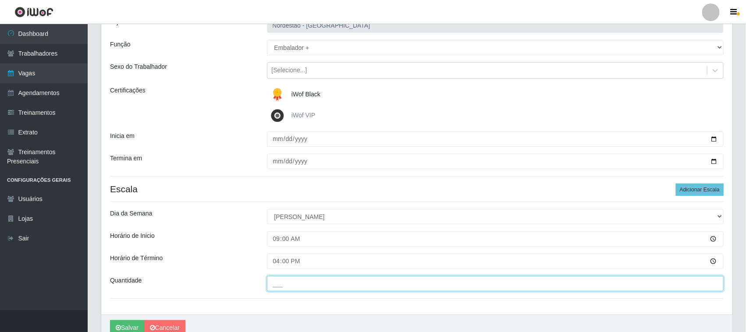
click at [283, 285] on input "___" at bounding box center [495, 283] width 457 height 15
type input "01_"
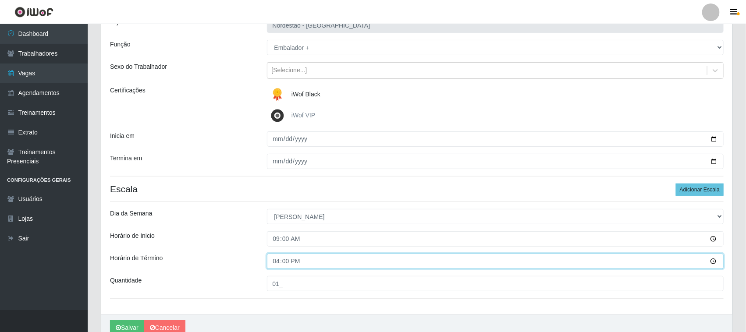
click at [276, 262] on input "16:00" at bounding box center [495, 261] width 457 height 15
type input "15:00"
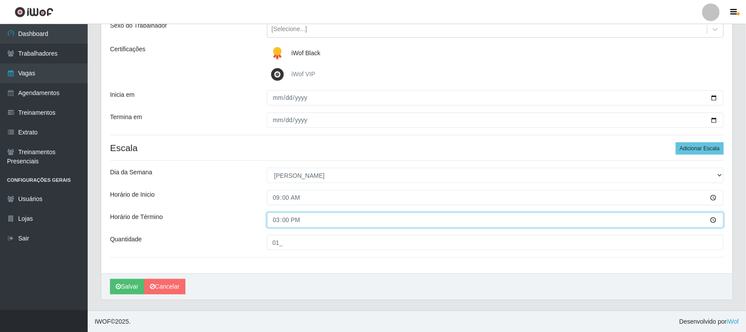
scroll to position [109, 0]
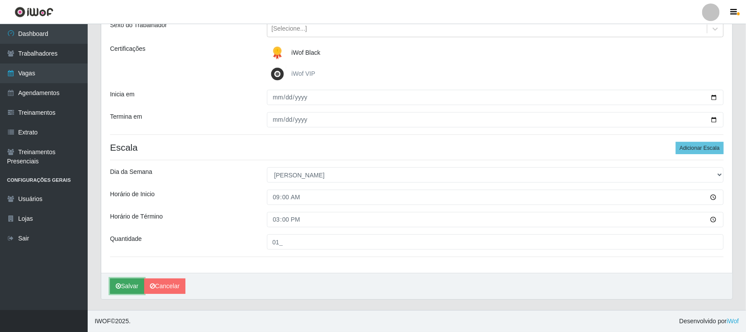
click at [134, 286] on button "Salvar" at bounding box center [127, 286] width 34 height 15
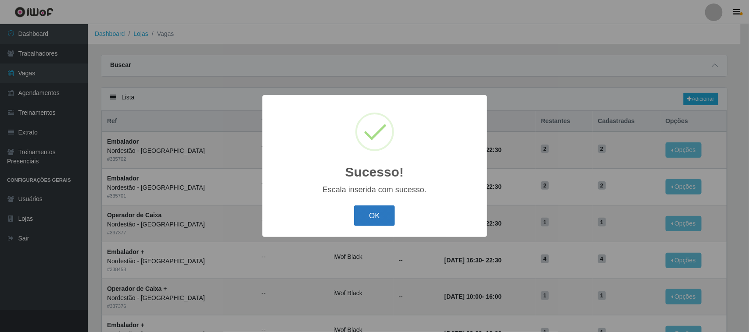
click at [373, 220] on button "OK" at bounding box center [374, 216] width 41 height 21
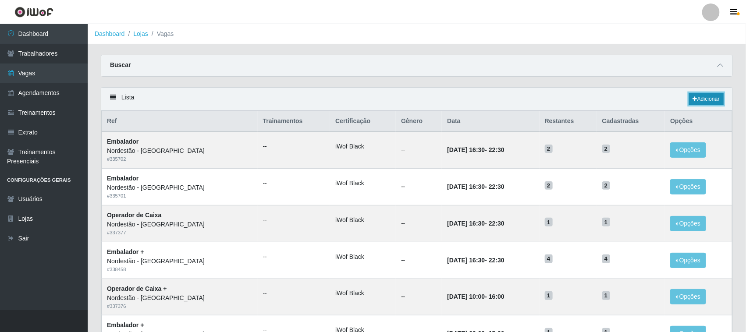
click at [704, 99] on link "Adicionar" at bounding box center [706, 99] width 35 height 12
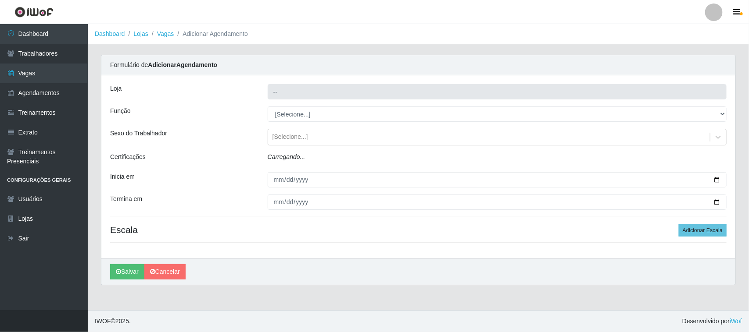
type input "Nordestão - [GEOGRAPHIC_DATA]"
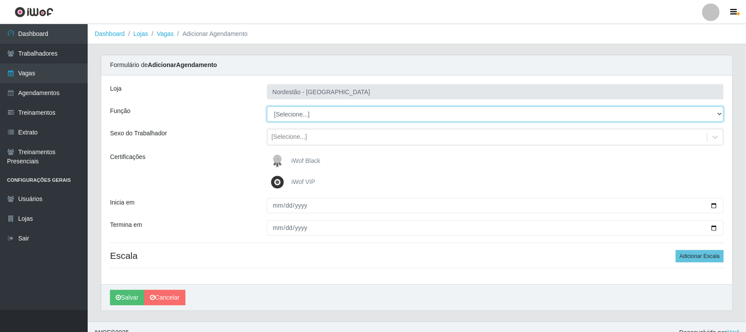
click at [309, 111] on select "[Selecione...] Embalador Embalador + Embalador ++ Operador de Caixa Operador de…" at bounding box center [495, 114] width 457 height 15
select select "70"
click at [267, 107] on select "[Selecione...] Embalador Embalador + Embalador ++ Operador de Caixa Operador de…" at bounding box center [495, 114] width 457 height 15
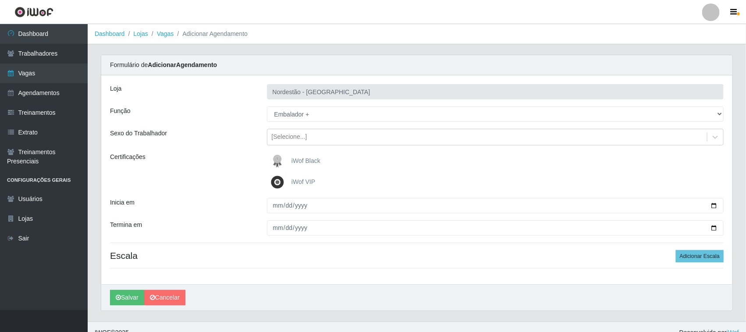
click at [300, 157] on span "iWof Black" at bounding box center [306, 160] width 29 height 7
click at [0, 0] on input "iWof Black" at bounding box center [0, 0] width 0 height 0
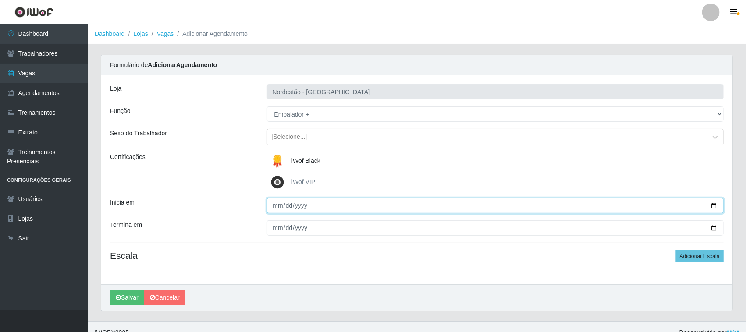
click at [712, 204] on input "Inicia em" at bounding box center [495, 205] width 457 height 15
type input "[DATE]"
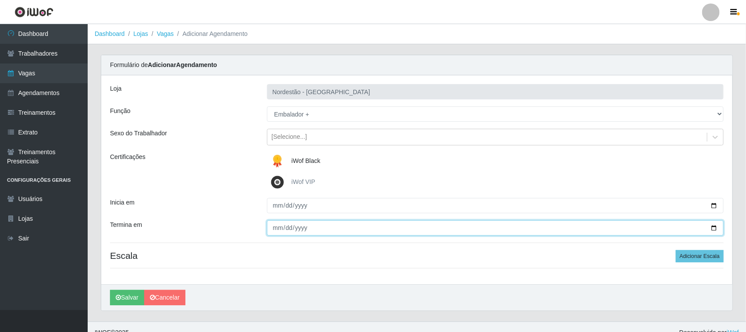
click at [716, 227] on input "Termina em" at bounding box center [495, 228] width 457 height 15
type input "[DATE]"
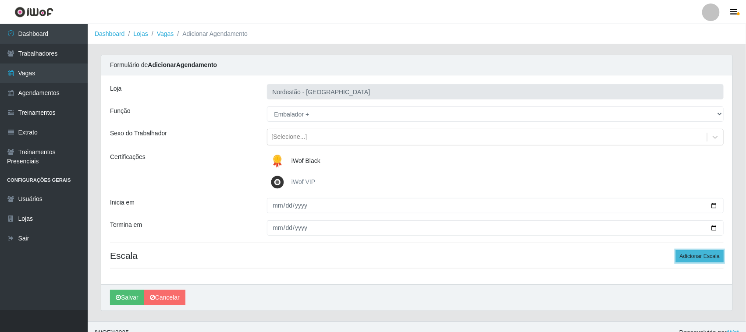
click at [689, 257] on button "Adicionar Escala" at bounding box center [700, 256] width 48 height 12
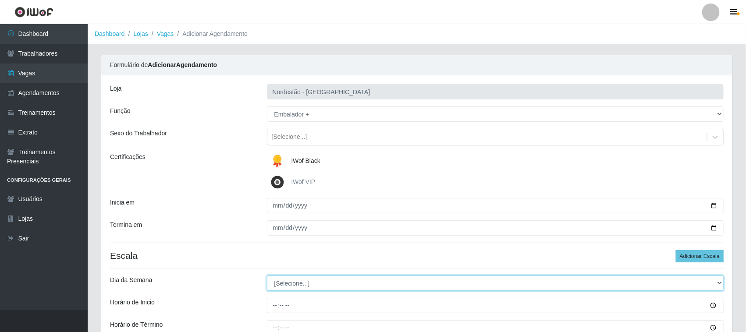
click at [301, 281] on select "[Selecione...] Segunda Terça Quarta Quinta Sexta Sábado Domingo" at bounding box center [495, 283] width 457 height 15
select select "0"
click at [267, 276] on select "[Selecione...] Segunda Terça Quarta Quinta Sexta Sábado Domingo" at bounding box center [495, 283] width 457 height 15
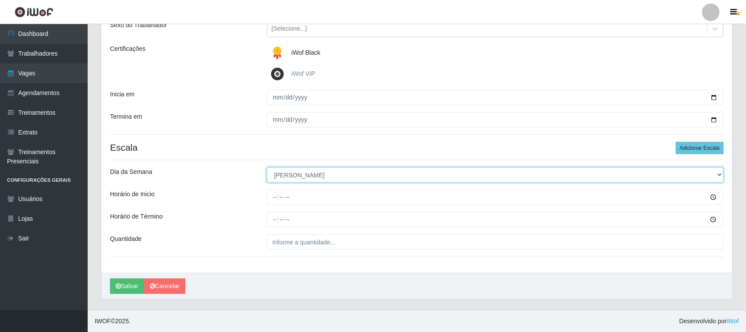
scroll to position [109, 0]
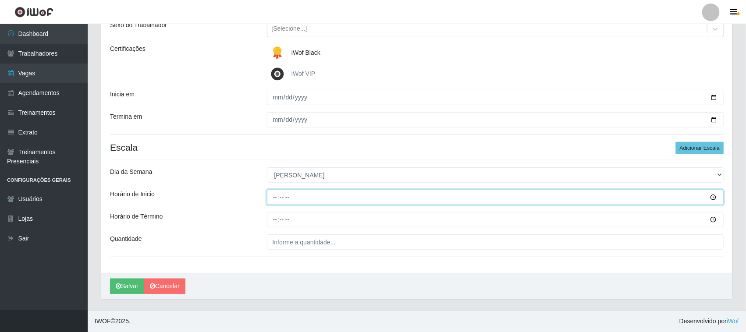
click at [273, 197] on input "Horário de Inicio" at bounding box center [495, 197] width 457 height 15
type input "10:00"
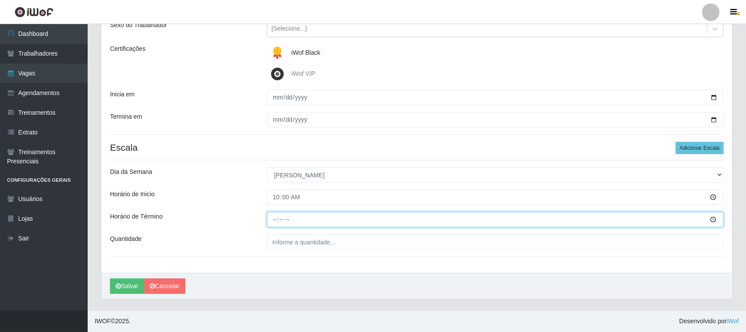
click at [279, 217] on input "Horário de Término" at bounding box center [495, 219] width 457 height 15
type input "16:00"
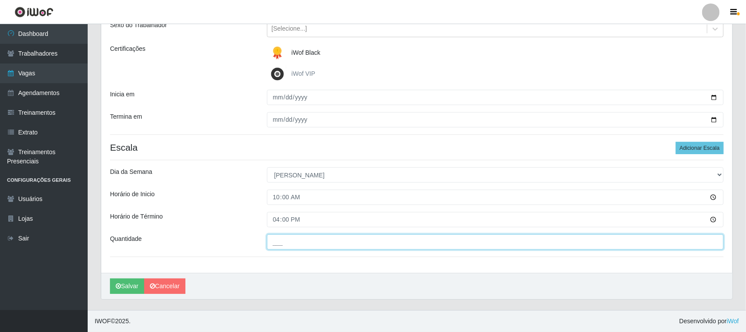
click at [284, 246] on input "___" at bounding box center [495, 242] width 457 height 15
type input "01_"
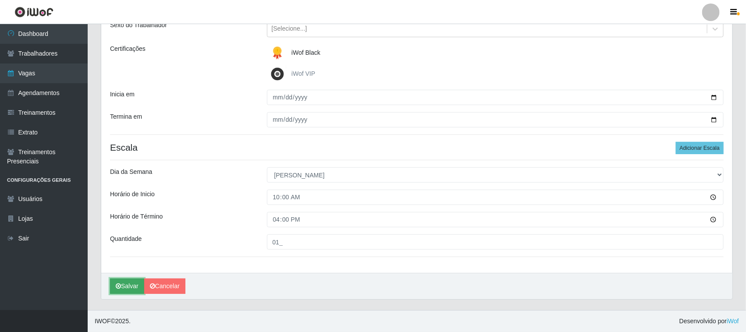
click at [134, 288] on button "Salvar" at bounding box center [127, 286] width 34 height 15
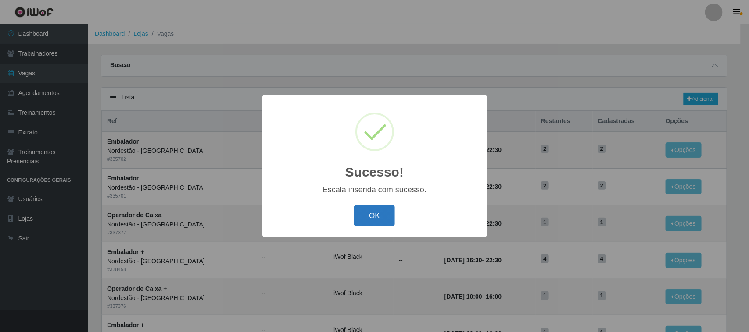
click at [377, 214] on button "OK" at bounding box center [374, 216] width 41 height 21
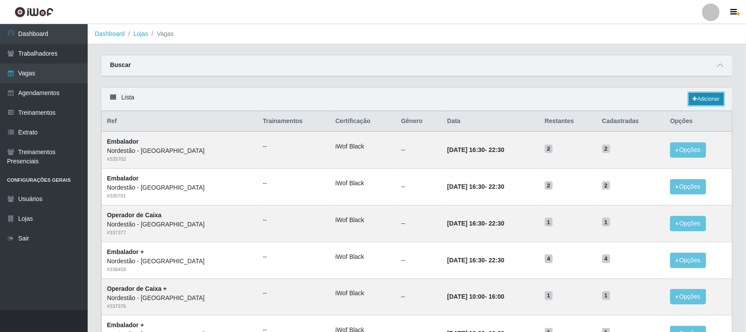
click at [708, 101] on link "Adicionar" at bounding box center [706, 99] width 35 height 12
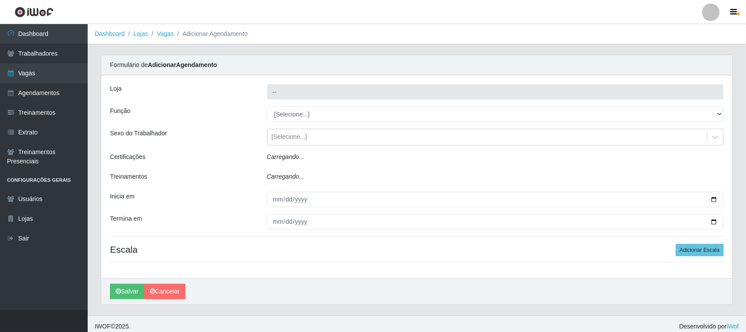
type input "Nordestão - [GEOGRAPHIC_DATA]"
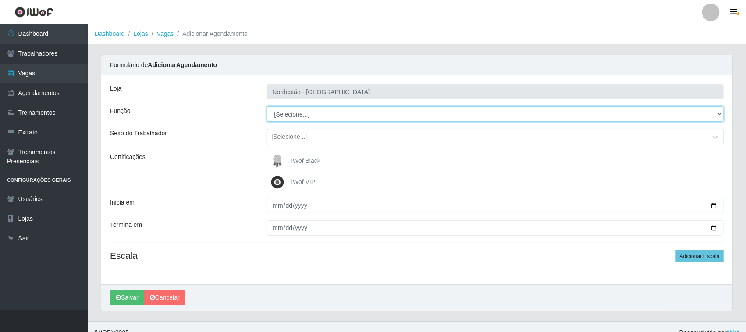
click at [343, 114] on select "[Selecione...] Embalador Embalador + Embalador ++ Operador de Caixa Operador de…" at bounding box center [495, 114] width 457 height 15
select select "70"
click at [267, 107] on select "[Selecione...] Embalador Embalador + Embalador ++ Operador de Caixa Operador de…" at bounding box center [495, 114] width 457 height 15
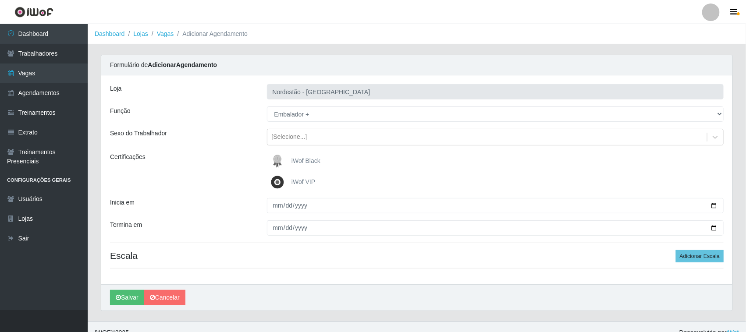
click at [278, 165] on img at bounding box center [279, 162] width 21 height 18
click at [0, 0] on input "iWof Black" at bounding box center [0, 0] width 0 height 0
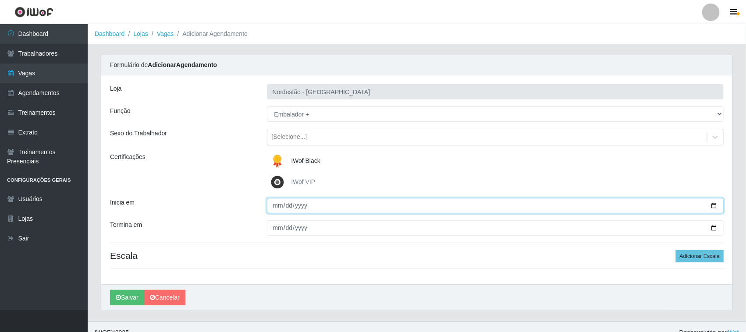
click at [715, 207] on input "Inicia em" at bounding box center [495, 205] width 457 height 15
type input "[DATE]"
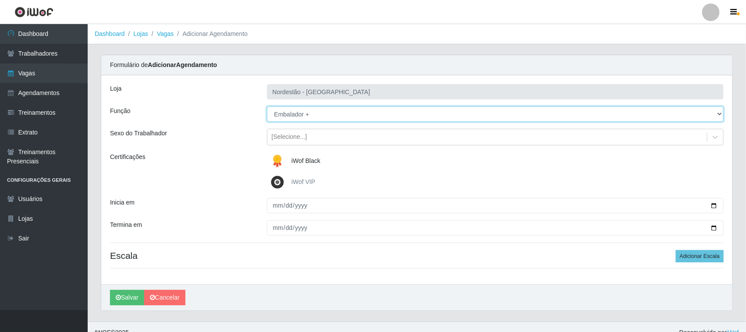
click at [314, 116] on select "[Selecione...] Embalador Embalador + Embalador ++ Operador de Caixa Operador de…" at bounding box center [495, 114] width 457 height 15
select select "1"
click at [267, 107] on select "[Selecione...] Embalador Embalador + Embalador ++ Operador de Caixa Operador de…" at bounding box center [495, 114] width 457 height 15
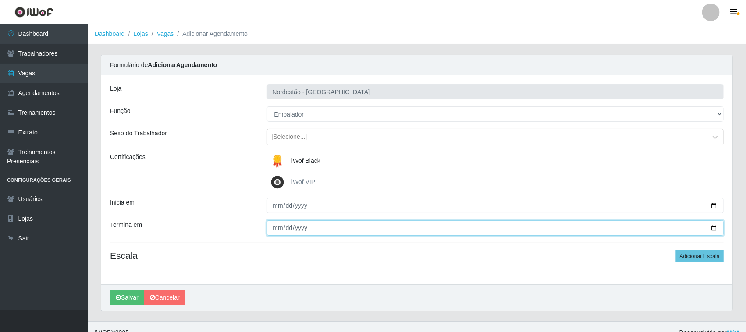
click at [715, 229] on input "Termina em" at bounding box center [495, 228] width 457 height 15
type input "[DATE]"
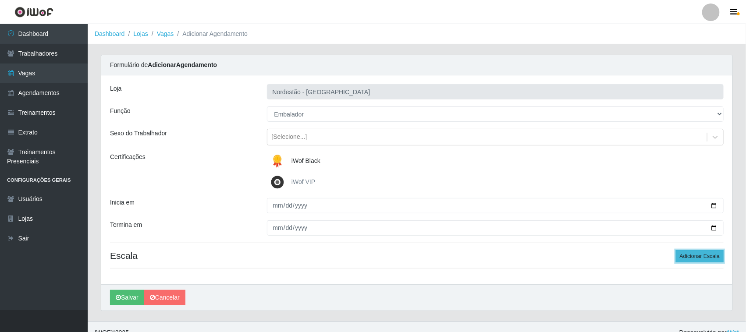
click at [679, 254] on button "Adicionar Escala" at bounding box center [700, 256] width 48 height 12
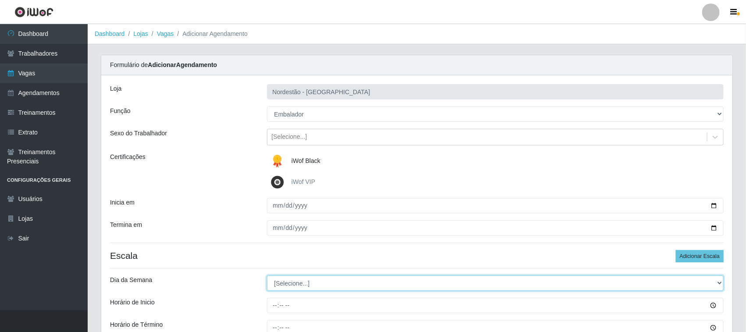
click at [310, 283] on select "[Selecione...] Segunda Terça Quarta Quinta Sexta Sábado Domingo" at bounding box center [495, 283] width 457 height 15
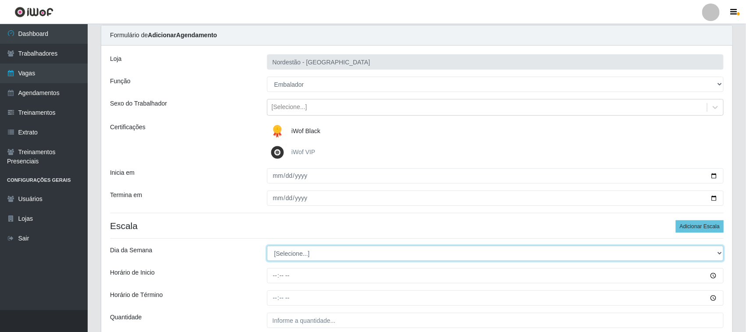
scroll to position [55, 0]
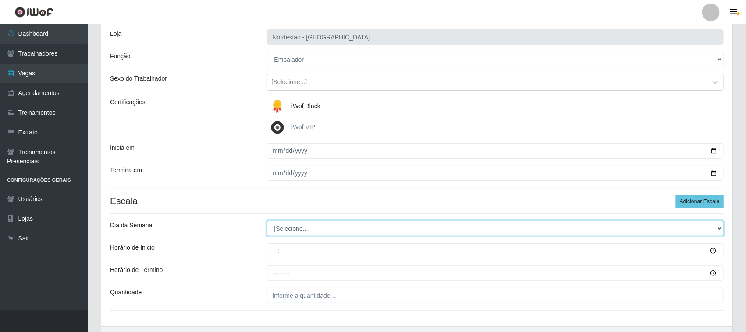
click at [300, 229] on select "[Selecione...] Segunda Terça Quarta Quinta Sexta Sábado Domingo" at bounding box center [495, 228] width 457 height 15
click at [267, 221] on select "[Selecione...] Segunda Terça Quarta Quinta Sexta Sábado Domingo" at bounding box center [495, 228] width 457 height 15
click at [301, 229] on select "[Selecione...] Segunda Terça Quarta Quinta Sexta Sábado Domingo" at bounding box center [495, 228] width 457 height 15
select select "1"
click at [267, 221] on select "[Selecione...] Segunda Terça Quarta Quinta Sexta Sábado Domingo" at bounding box center [495, 228] width 457 height 15
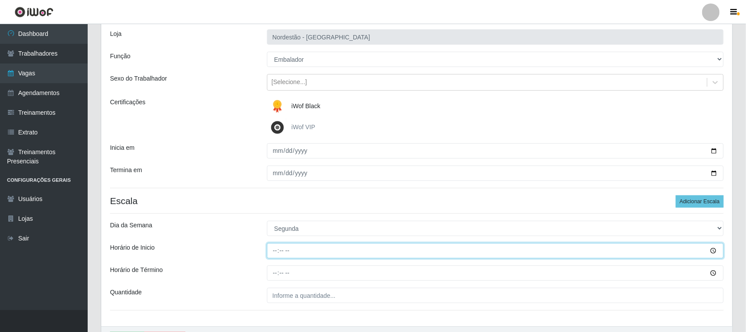
click at [275, 248] on input "Horário de Inicio" at bounding box center [495, 250] width 457 height 15
type input "16:30"
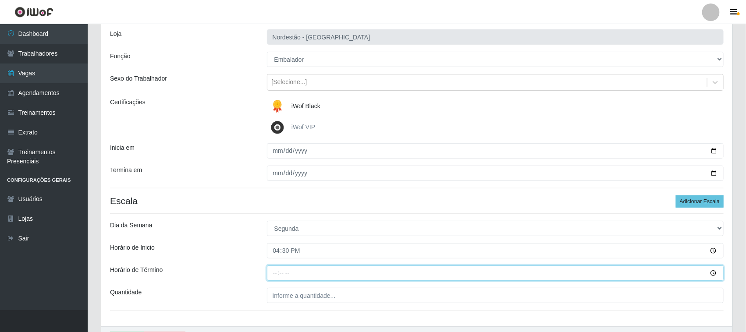
click at [270, 272] on input "Horário de Término" at bounding box center [495, 273] width 457 height 15
type input "22:30"
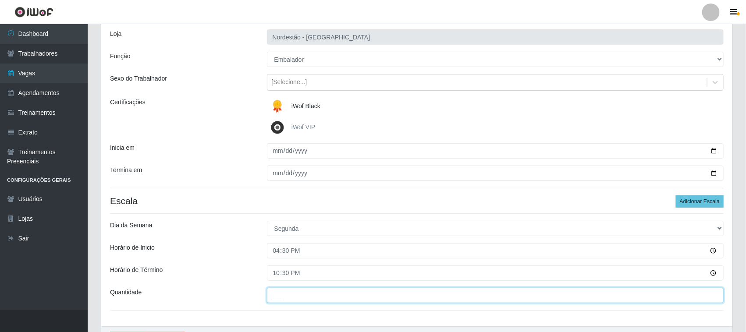
click at [284, 293] on input "___" at bounding box center [495, 295] width 457 height 15
type input "02_"
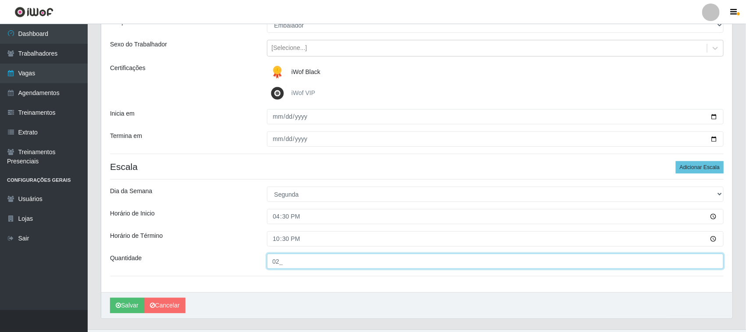
scroll to position [109, 0]
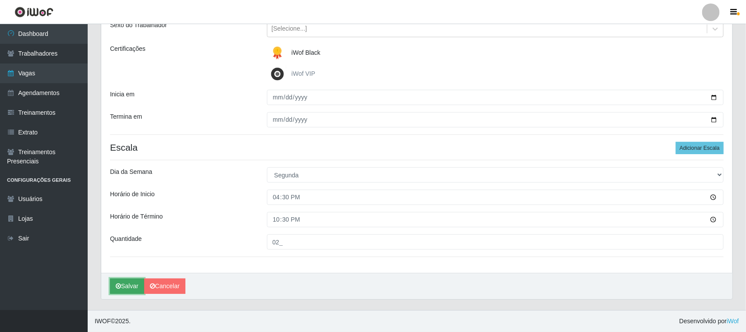
click at [132, 288] on button "Salvar" at bounding box center [127, 286] width 34 height 15
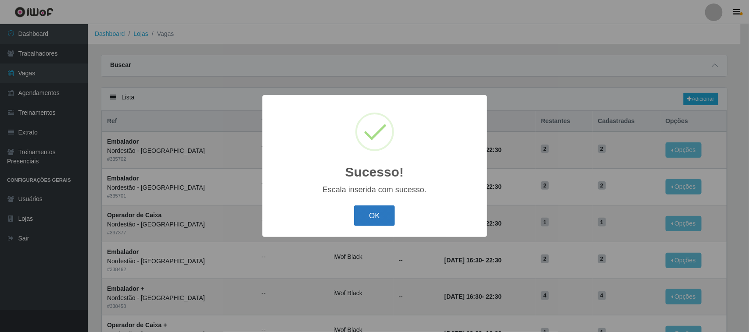
click at [393, 221] on button "OK" at bounding box center [374, 216] width 41 height 21
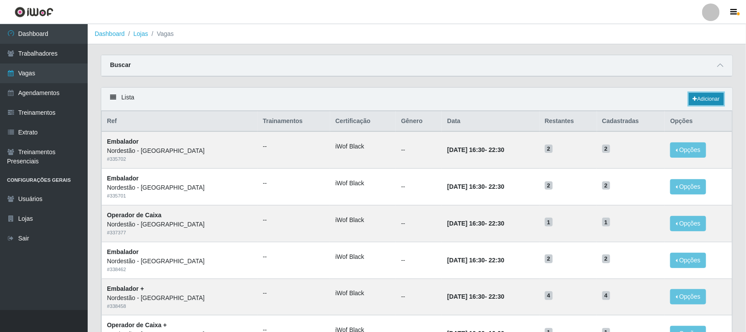
click at [704, 101] on link "Adicionar" at bounding box center [706, 99] width 35 height 12
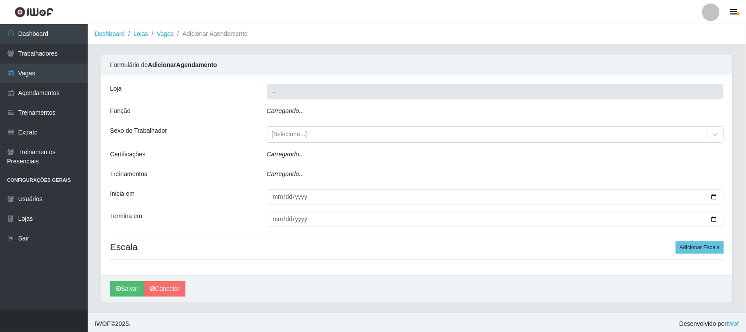
type input "Nordestão - [GEOGRAPHIC_DATA]"
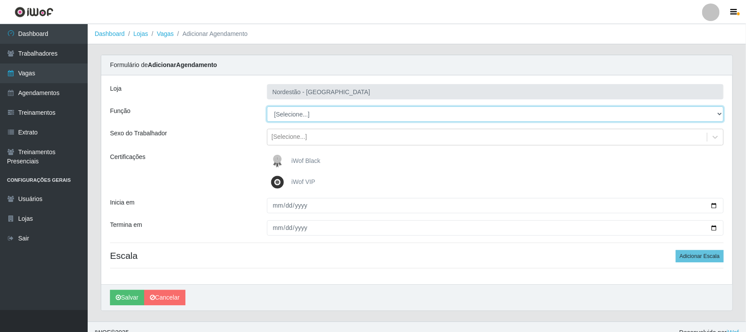
click at [320, 115] on select "[Selecione...] Embalador Embalador + Embalador ++ Operador de Caixa Operador de…" at bounding box center [495, 114] width 457 height 15
select select "1"
click at [267, 107] on select "[Selecione...] Embalador Embalador + Embalador ++ Operador de Caixa Operador de…" at bounding box center [495, 114] width 457 height 15
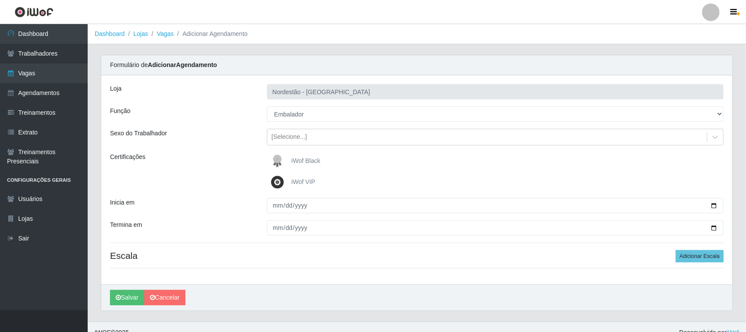
click at [289, 161] on img at bounding box center [279, 162] width 21 height 18
click at [0, 0] on input "iWof Black" at bounding box center [0, 0] width 0 height 0
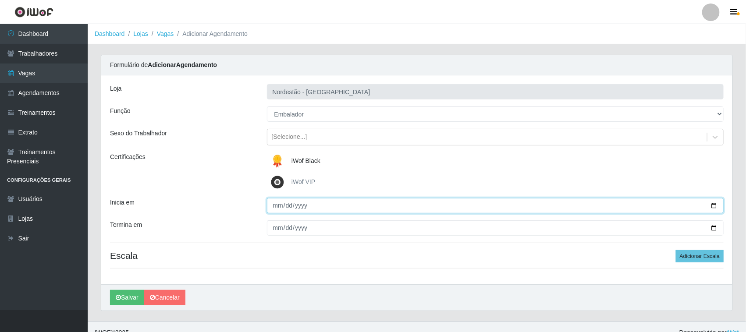
click at [714, 205] on input "Inicia em" at bounding box center [495, 205] width 457 height 15
type input "[DATE]"
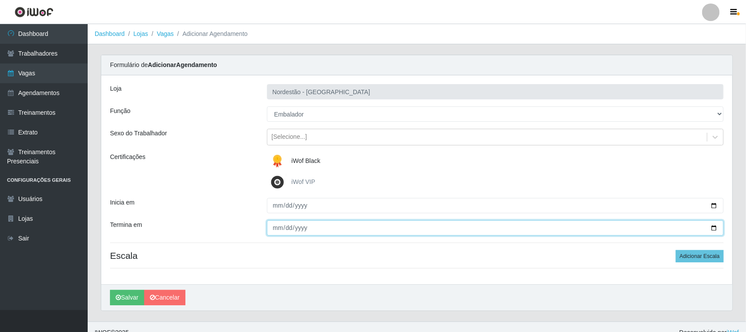
click at [714, 229] on input "Termina em" at bounding box center [495, 228] width 457 height 15
type input "[DATE]"
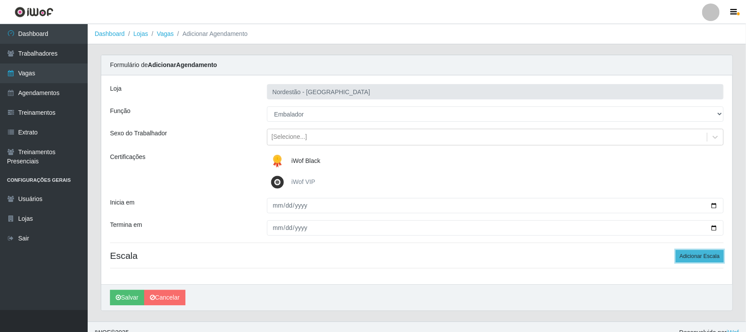
click at [698, 257] on button "Adicionar Escala" at bounding box center [700, 256] width 48 height 12
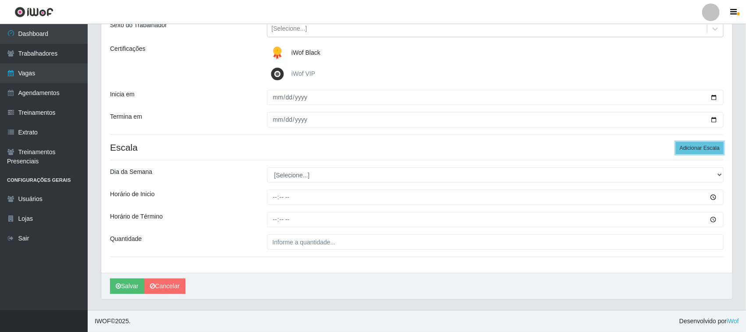
scroll to position [109, 0]
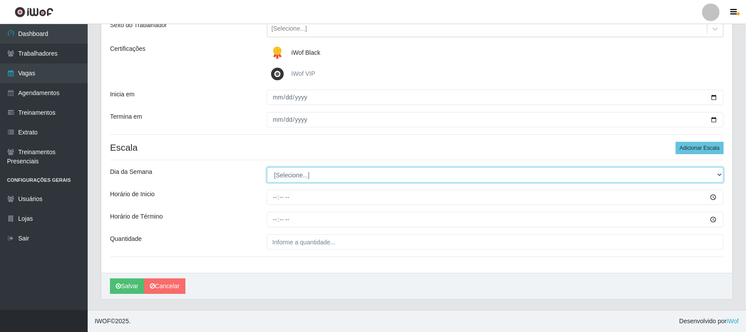
click at [294, 178] on select "[Selecione...] Segunda Terça Quarta Quinta Sexta Sábado Domingo" at bounding box center [495, 175] width 457 height 15
select select "2"
click at [267, 168] on select "[Selecione...] Segunda Terça Quarta Quinta Sexta Sábado Domingo" at bounding box center [495, 175] width 457 height 15
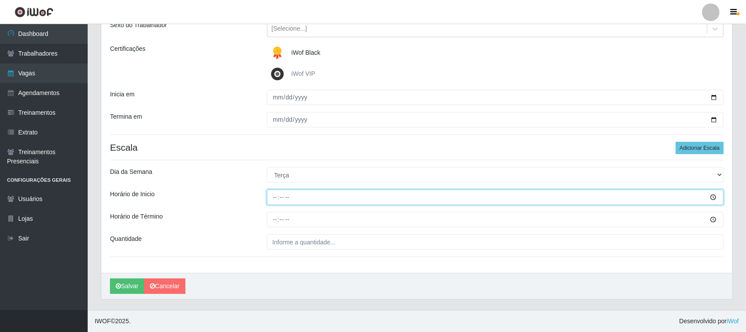
click at [271, 196] on input "Horário de Inicio" at bounding box center [495, 197] width 457 height 15
type input "16:30"
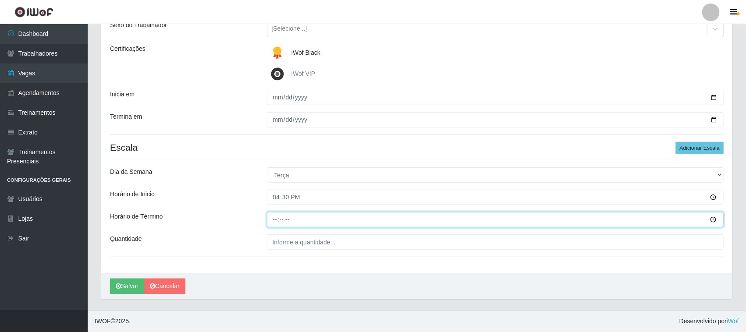
click at [274, 216] on input "Horário de Término" at bounding box center [495, 219] width 457 height 15
type input "22:30"
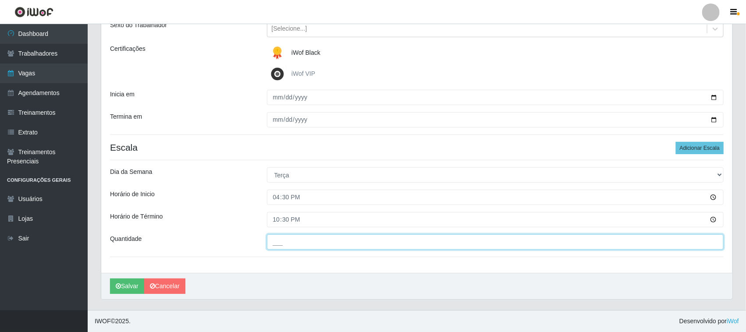
click at [277, 240] on input "___" at bounding box center [495, 242] width 457 height 15
type input "02_"
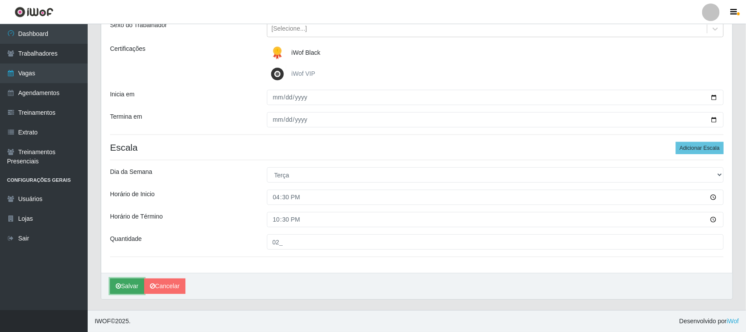
click at [125, 289] on button "Salvar" at bounding box center [127, 286] width 34 height 15
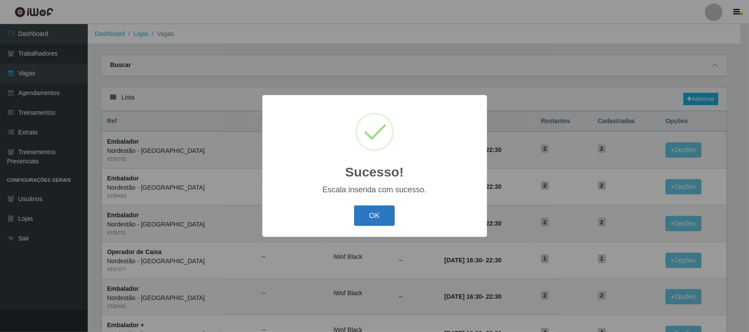
click at [374, 213] on button "OK" at bounding box center [374, 216] width 41 height 21
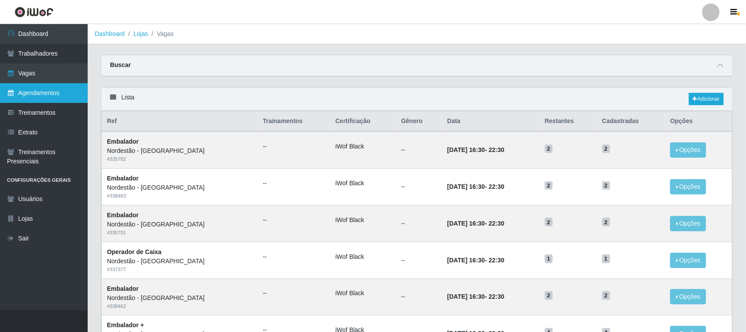
click at [45, 89] on link "Agendamentos" at bounding box center [44, 93] width 88 height 20
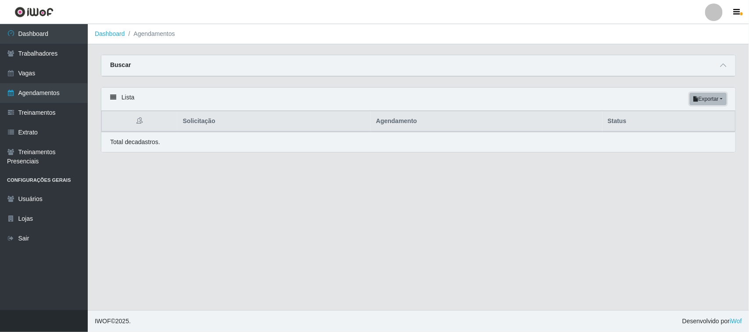
click at [711, 99] on button "Exportar" at bounding box center [707, 99] width 37 height 12
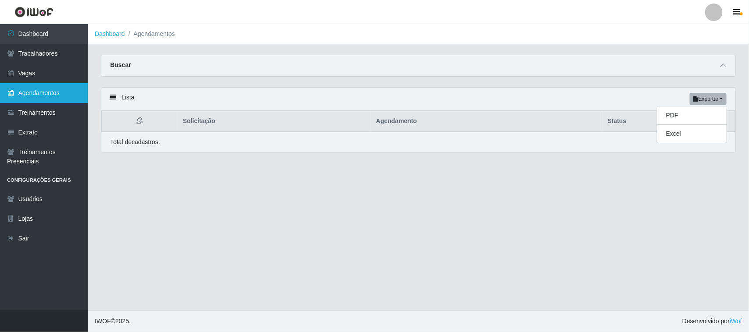
click at [21, 94] on link "Agendamentos" at bounding box center [44, 93] width 88 height 20
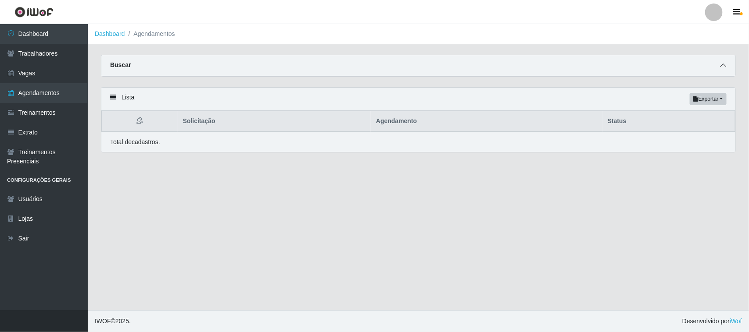
click at [725, 66] on icon at bounding box center [723, 65] width 6 height 6
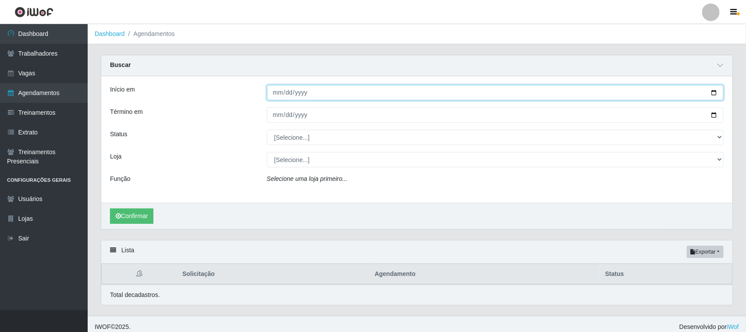
click at [711, 91] on input "Início em" at bounding box center [495, 92] width 457 height 15
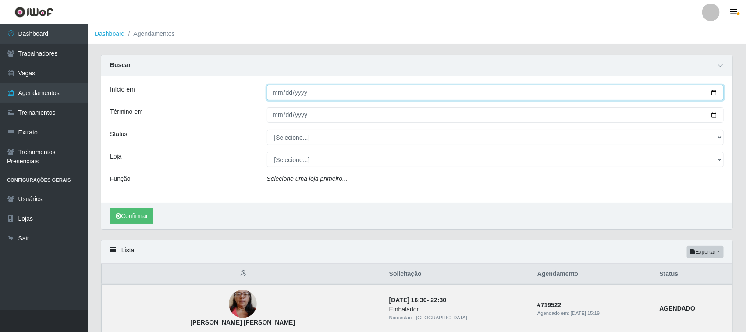
type input "[DATE]"
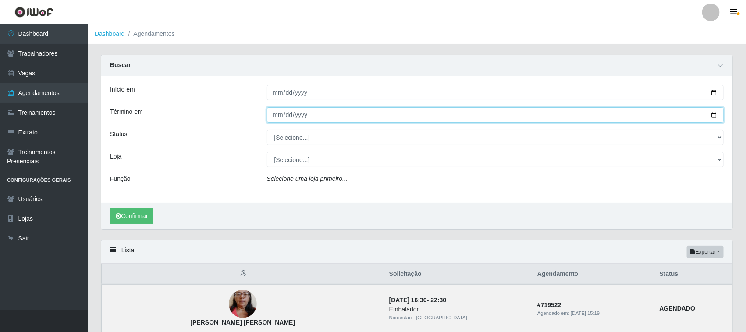
click at [714, 114] on input "Término em" at bounding box center [495, 114] width 457 height 15
type input "[DATE]"
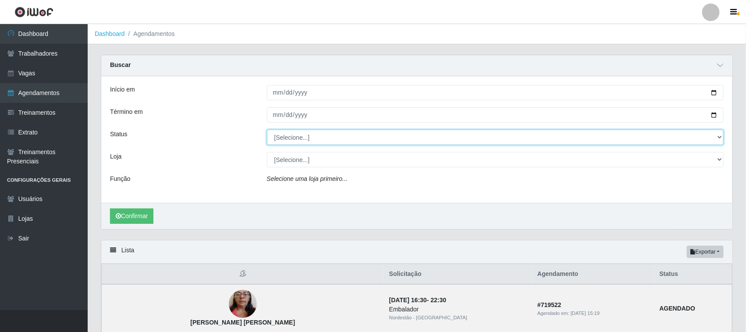
click at [306, 138] on select "[Selecione...] AGENDADO AGUARDANDO LIBERAR EM ANDAMENTO EM REVISÃO FINALIZADO C…" at bounding box center [495, 137] width 457 height 15
select select "AGENDADO"
click at [267, 130] on select "[Selecione...] AGENDADO AGUARDANDO LIBERAR EM ANDAMENTO EM REVISÃO FINALIZADO C…" at bounding box center [495, 137] width 457 height 15
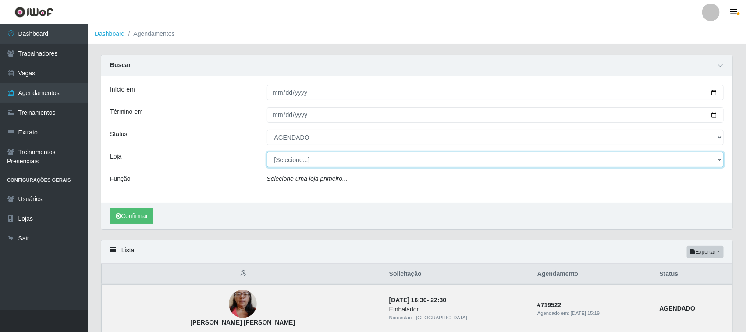
click at [299, 161] on select "[Selecione...] Nordestão - [GEOGRAPHIC_DATA]" at bounding box center [495, 159] width 457 height 15
select select "420"
click at [267, 153] on select "[Selecione...] Nordestão - [GEOGRAPHIC_DATA]" at bounding box center [495, 159] width 457 height 15
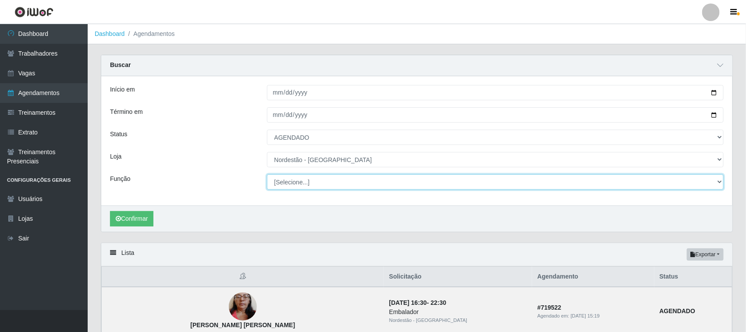
click at [294, 182] on select "[Selecione...] Embalador Embalador + Embalador ++ Operador de Caixa Operador de…" at bounding box center [495, 182] width 457 height 15
click at [267, 175] on select "[Selecione...] Embalador Embalador + Embalador ++ Operador de Caixa Operador de…" at bounding box center [495, 182] width 457 height 15
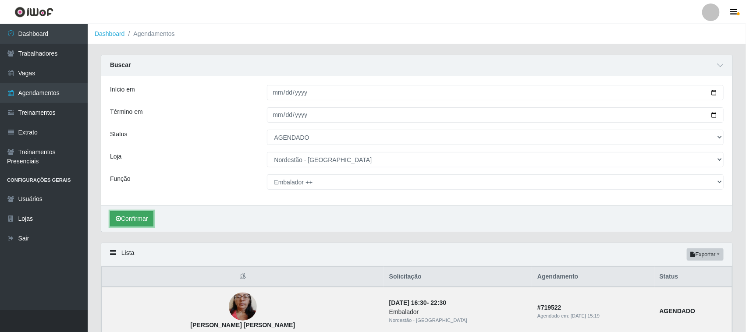
click at [145, 218] on button "Confirmar" at bounding box center [131, 218] width 43 height 15
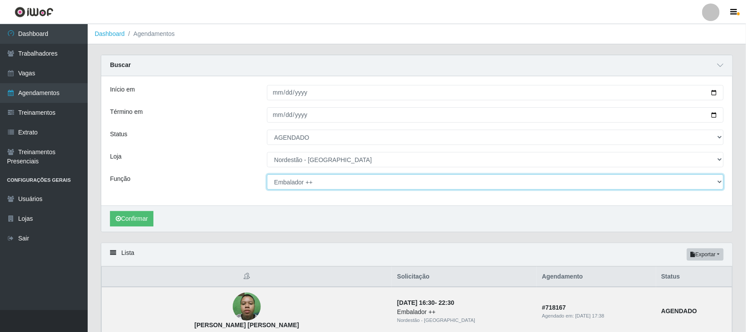
click at [718, 183] on select "[Selecione...] Embalador Embalador + Embalador ++ Operador de Caixa Operador de…" at bounding box center [495, 182] width 457 height 15
select select "73"
click at [267, 175] on select "[Selecione...] Embalador Embalador + Embalador ++ Operador de Caixa Operador de…" at bounding box center [495, 182] width 457 height 15
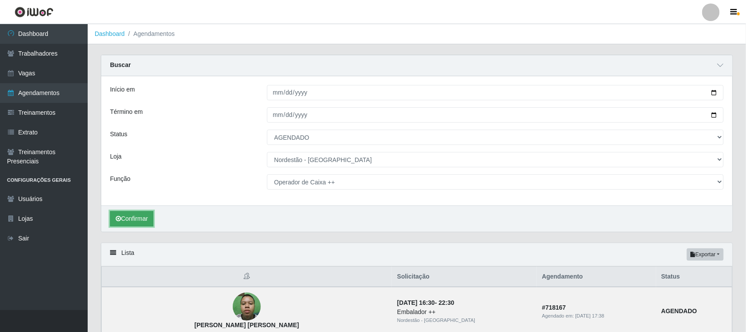
click at [146, 216] on button "Confirmar" at bounding box center [131, 218] width 43 height 15
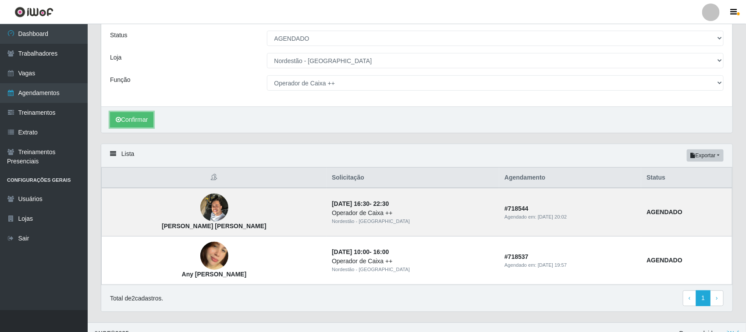
scroll to position [113, 0]
